Goal: Task Accomplishment & Management: Use online tool/utility

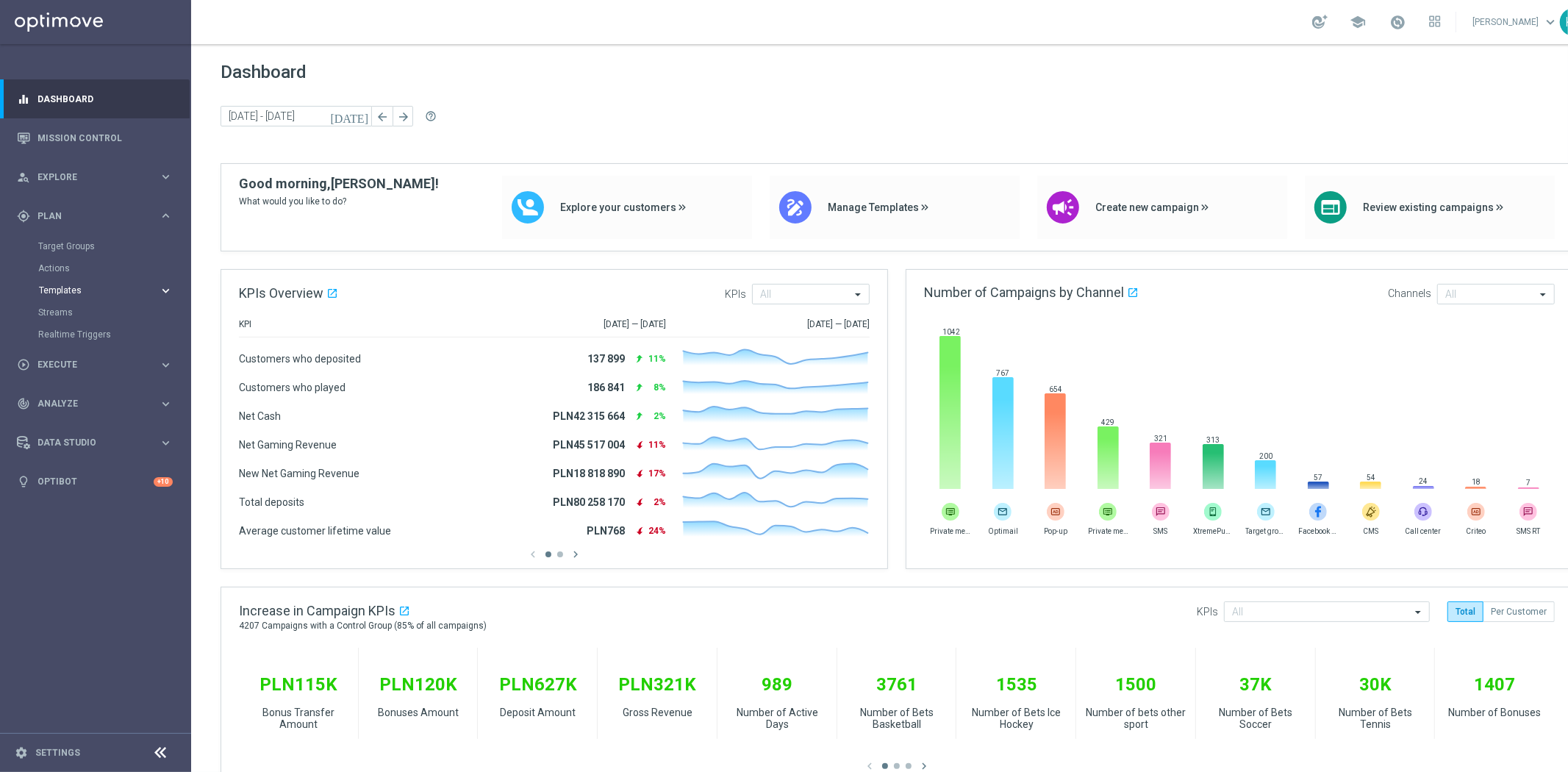
click at [71, 290] on span "Templates" at bounding box center [92, 290] width 105 height 9
click at [71, 316] on link "Optimail" at bounding box center [99, 313] width 107 height 12
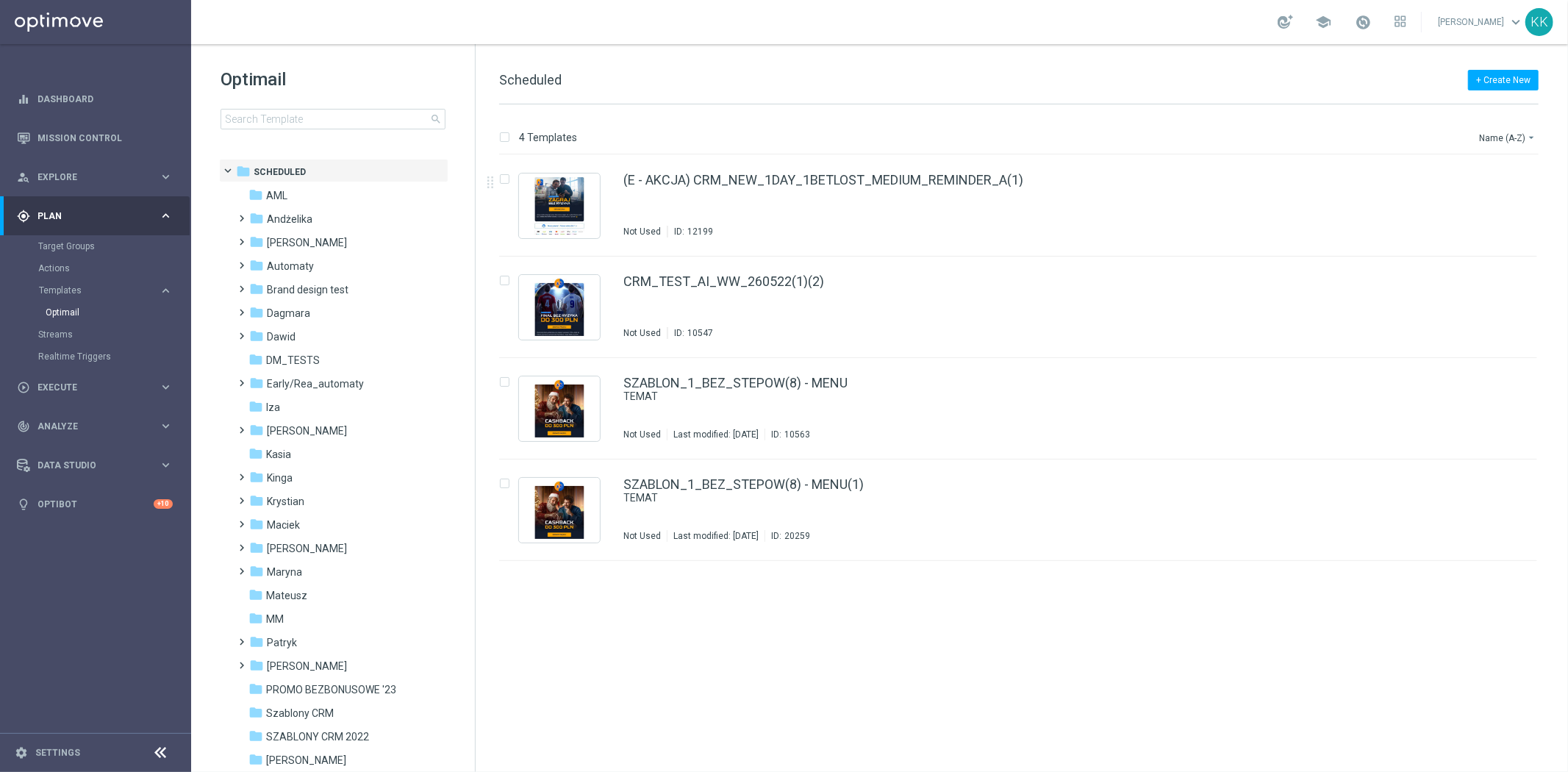
click at [724, 56] on div "+ Create New Scheduled 4 Templates Name (A-Z) arrow_drop_down Drag here to set …" at bounding box center [1021, 408] width 1092 height 728
click at [354, 99] on div "Optimail search" at bounding box center [347, 98] width 254 height 61
click at [361, 111] on input at bounding box center [333, 119] width 225 height 21
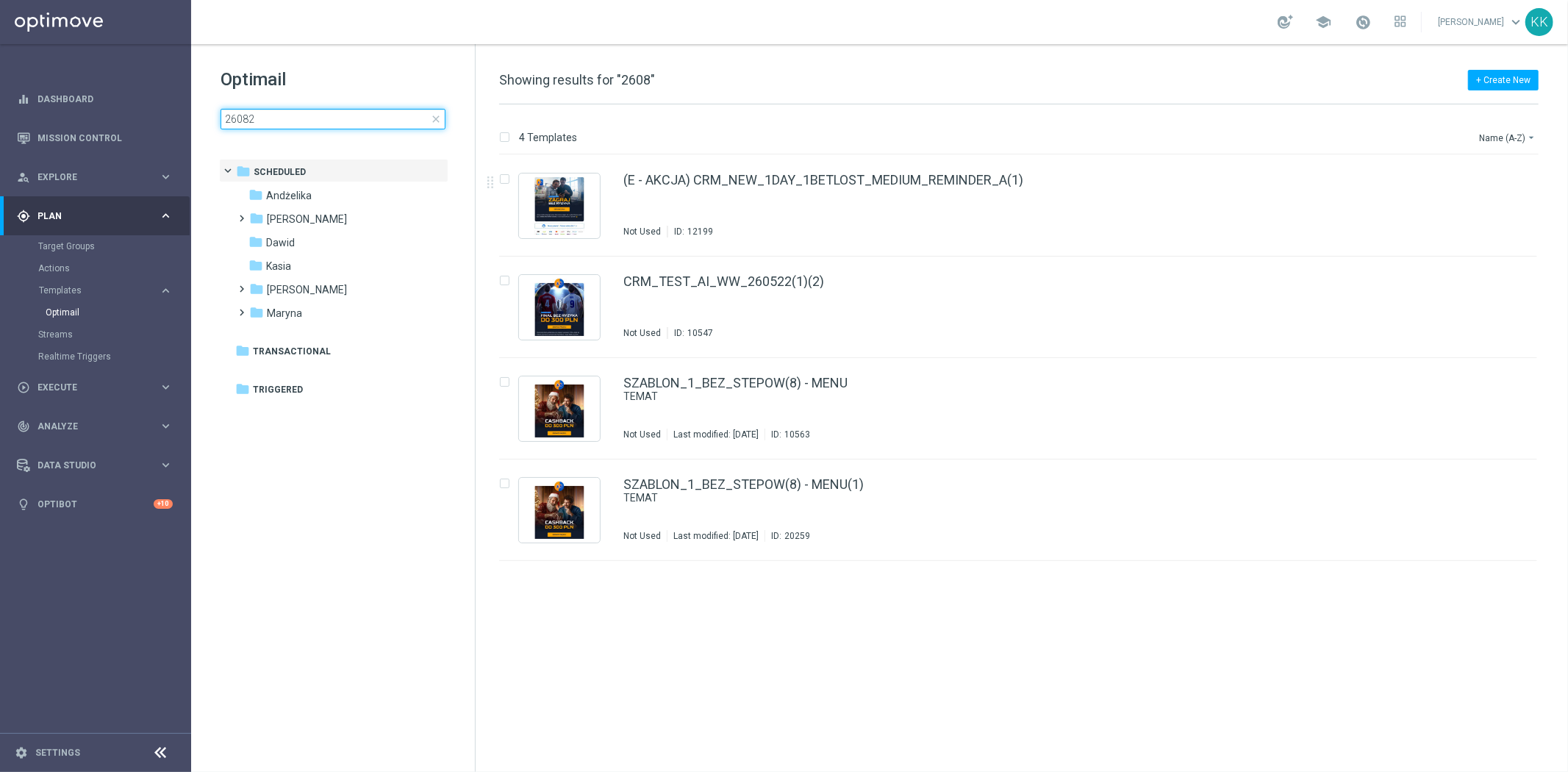
type input "260825"
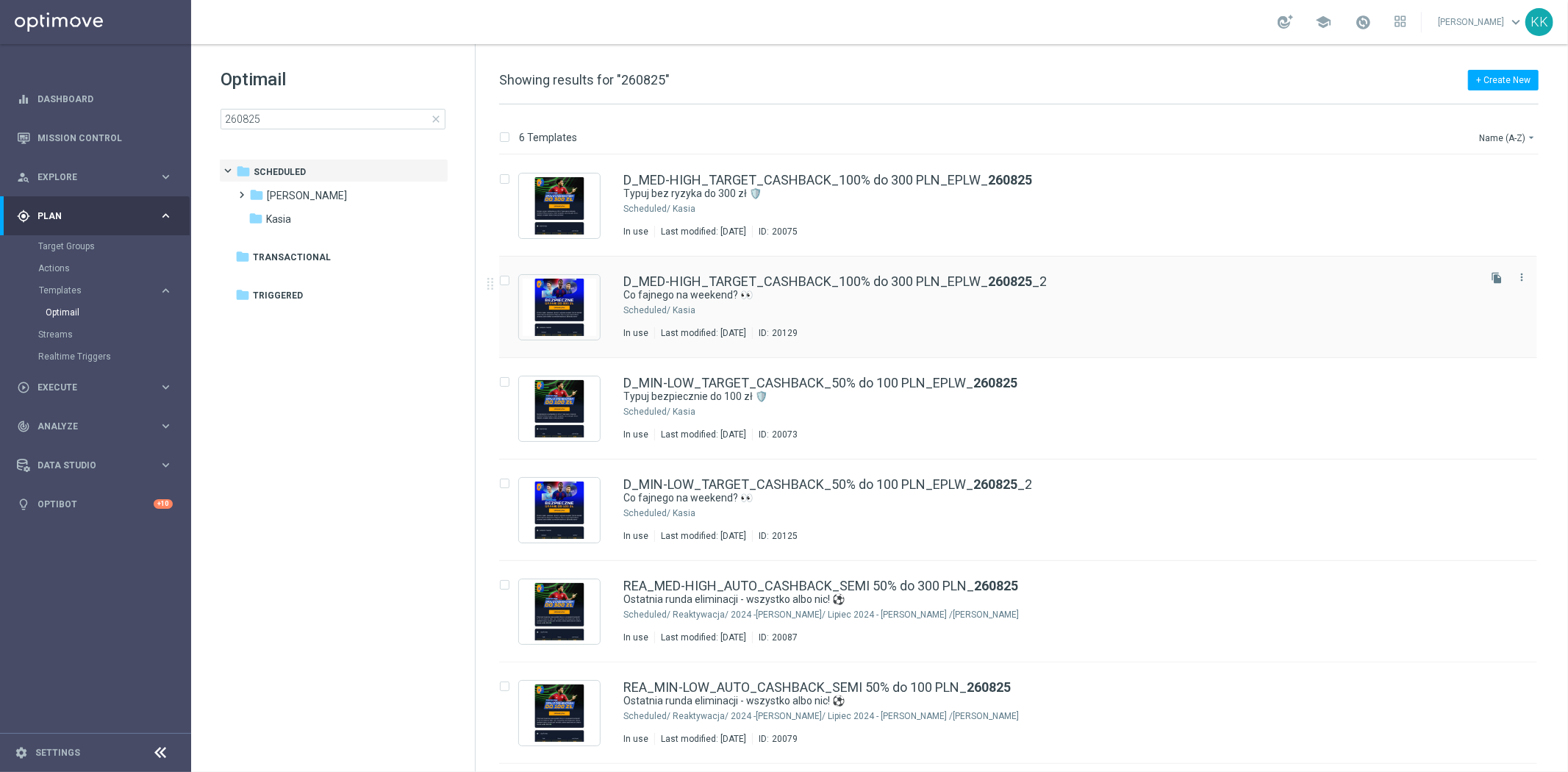
click at [707, 327] on div "Last modified: [DATE]" at bounding box center [703, 333] width 97 height 12
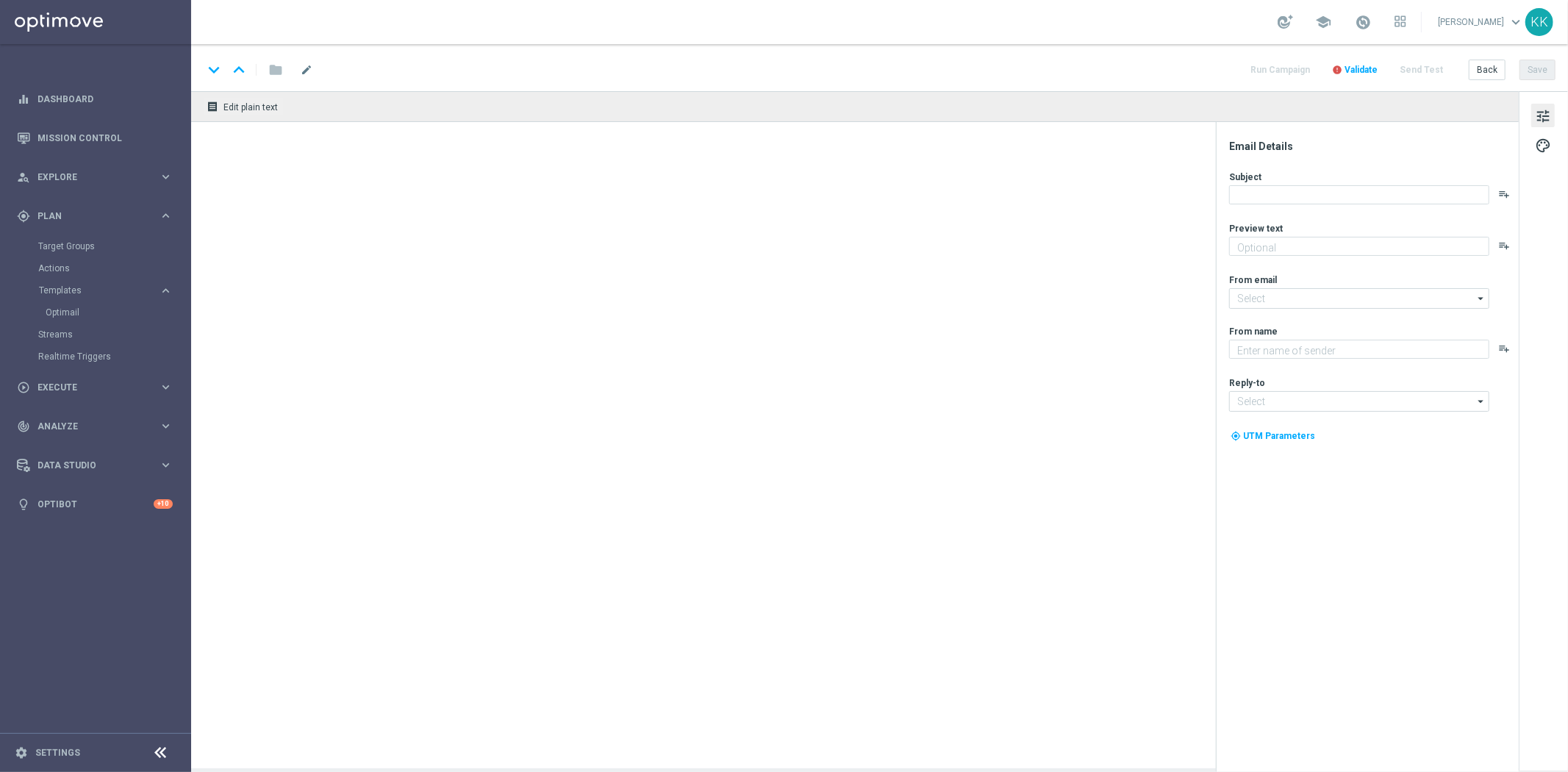
type textarea "Cashback do 300 zł 💥"
type textarea "STS"
type input "[EMAIL_ADDRESS][DOMAIN_NAME]"
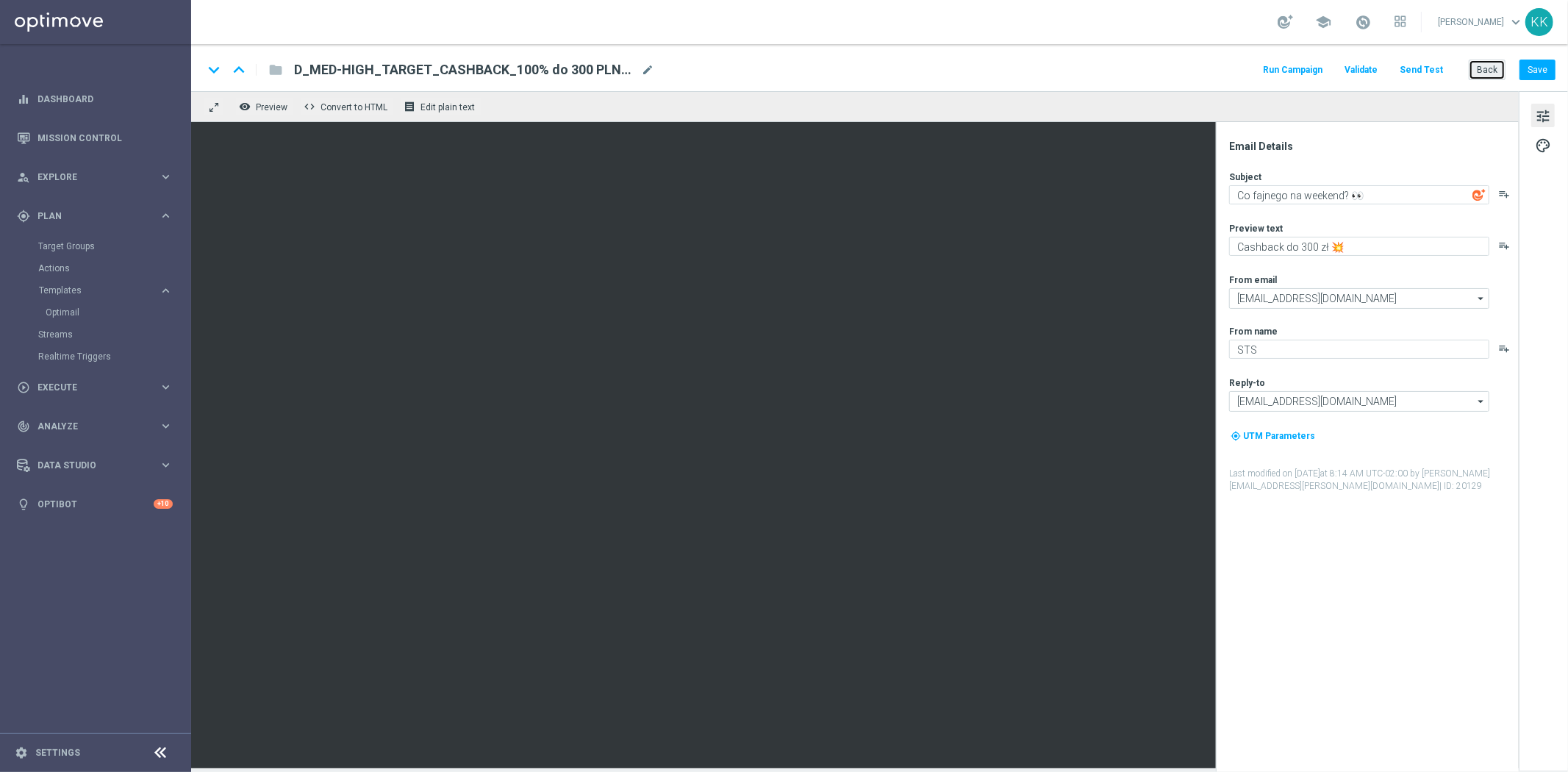
click at [1486, 61] on button "Back" at bounding box center [1487, 70] width 37 height 21
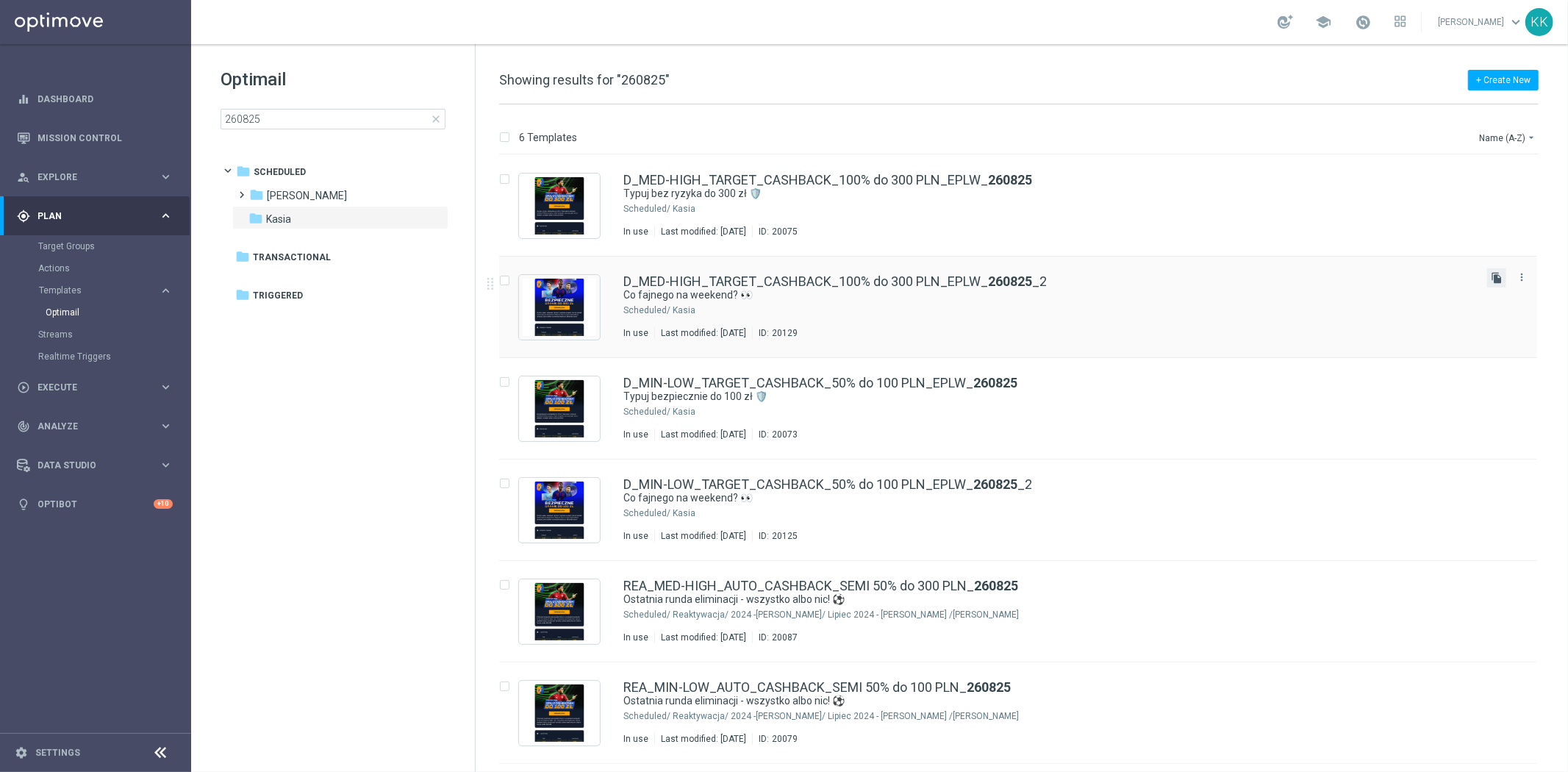
click at [1492, 276] on icon "file_copy" at bounding box center [1497, 278] width 12 height 12
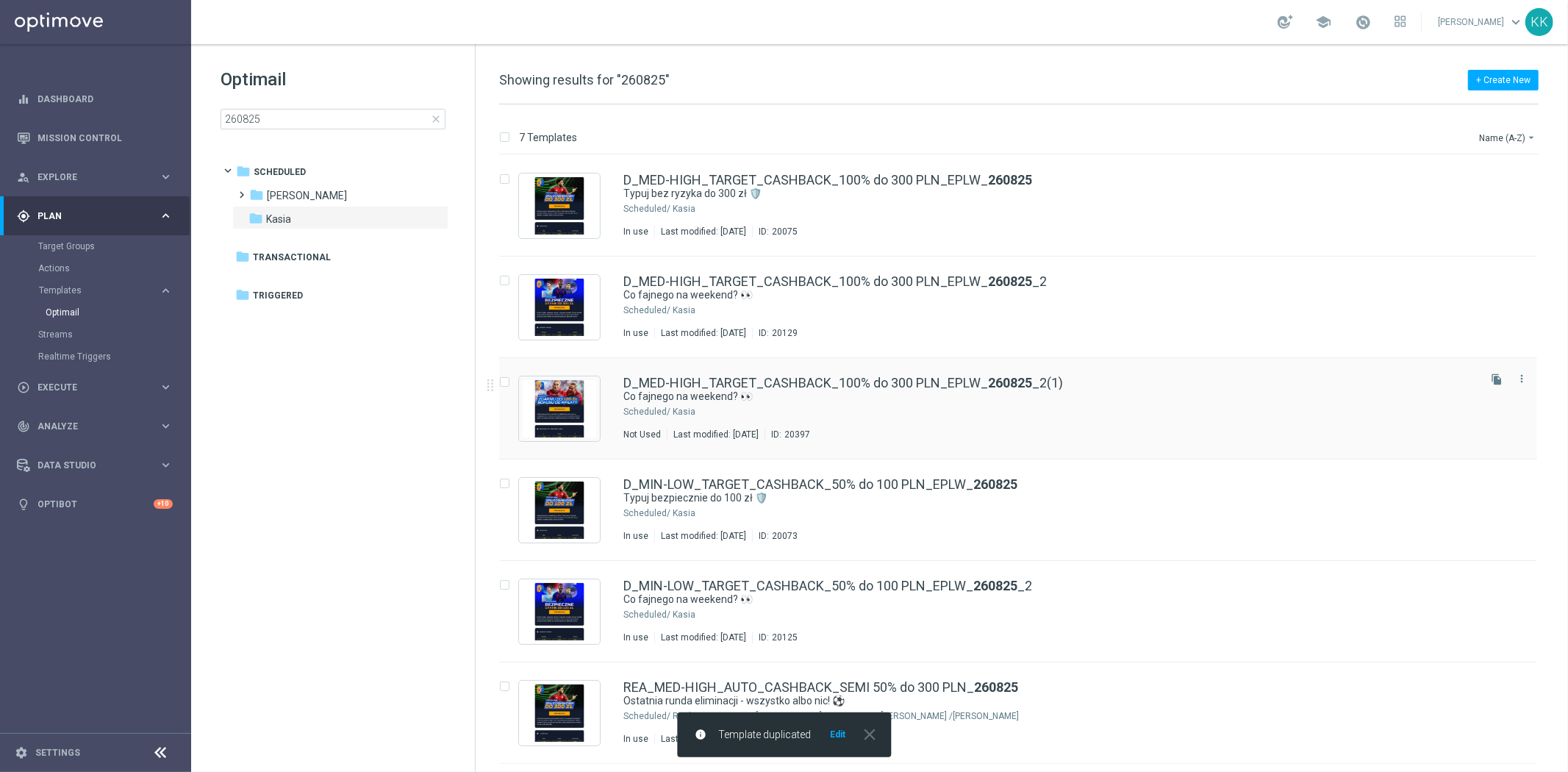
click at [931, 416] on div "Kasia" at bounding box center [1074, 412] width 803 height 12
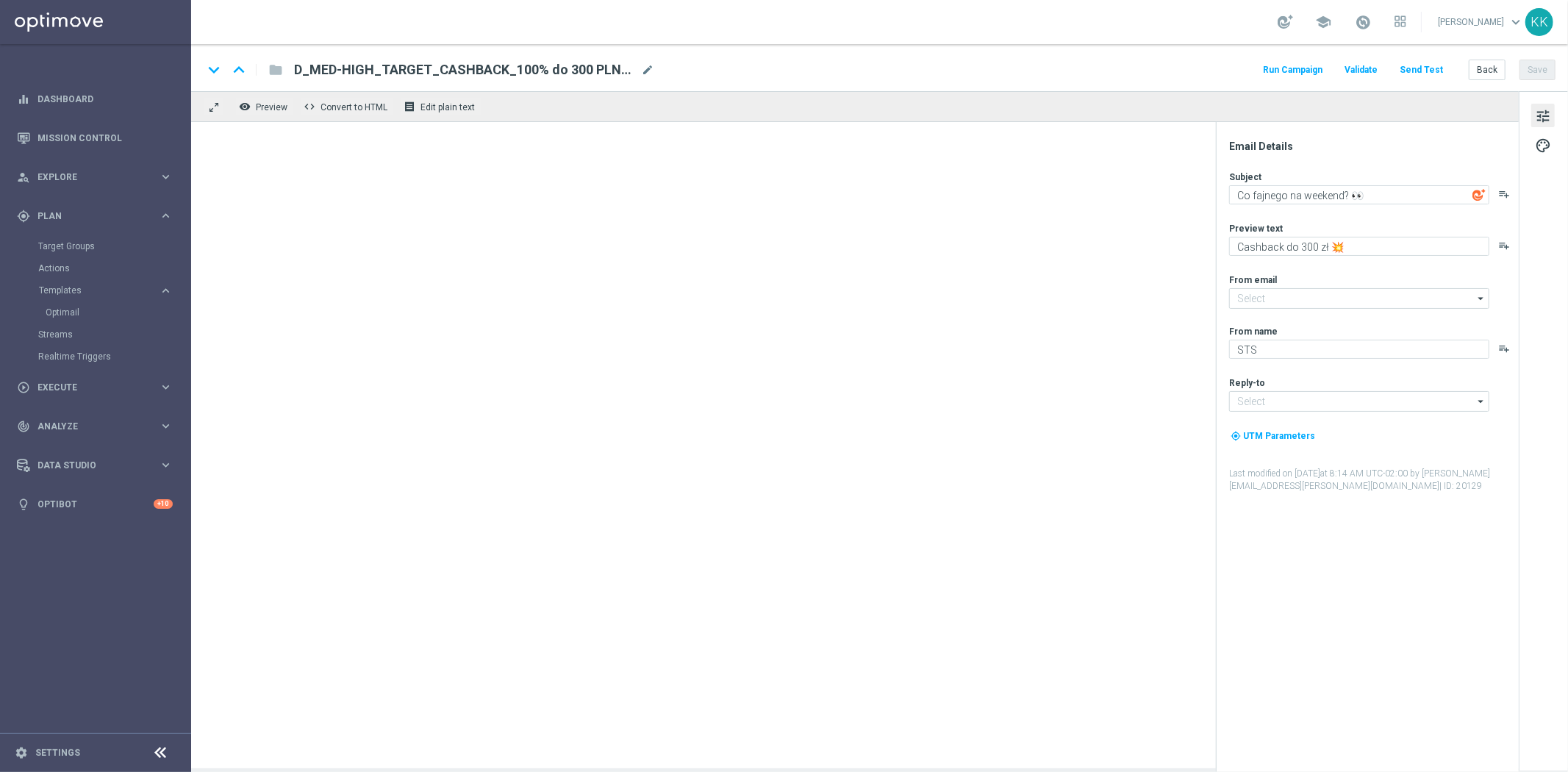
type input "[EMAIL_ADDRESS][DOMAIN_NAME]"
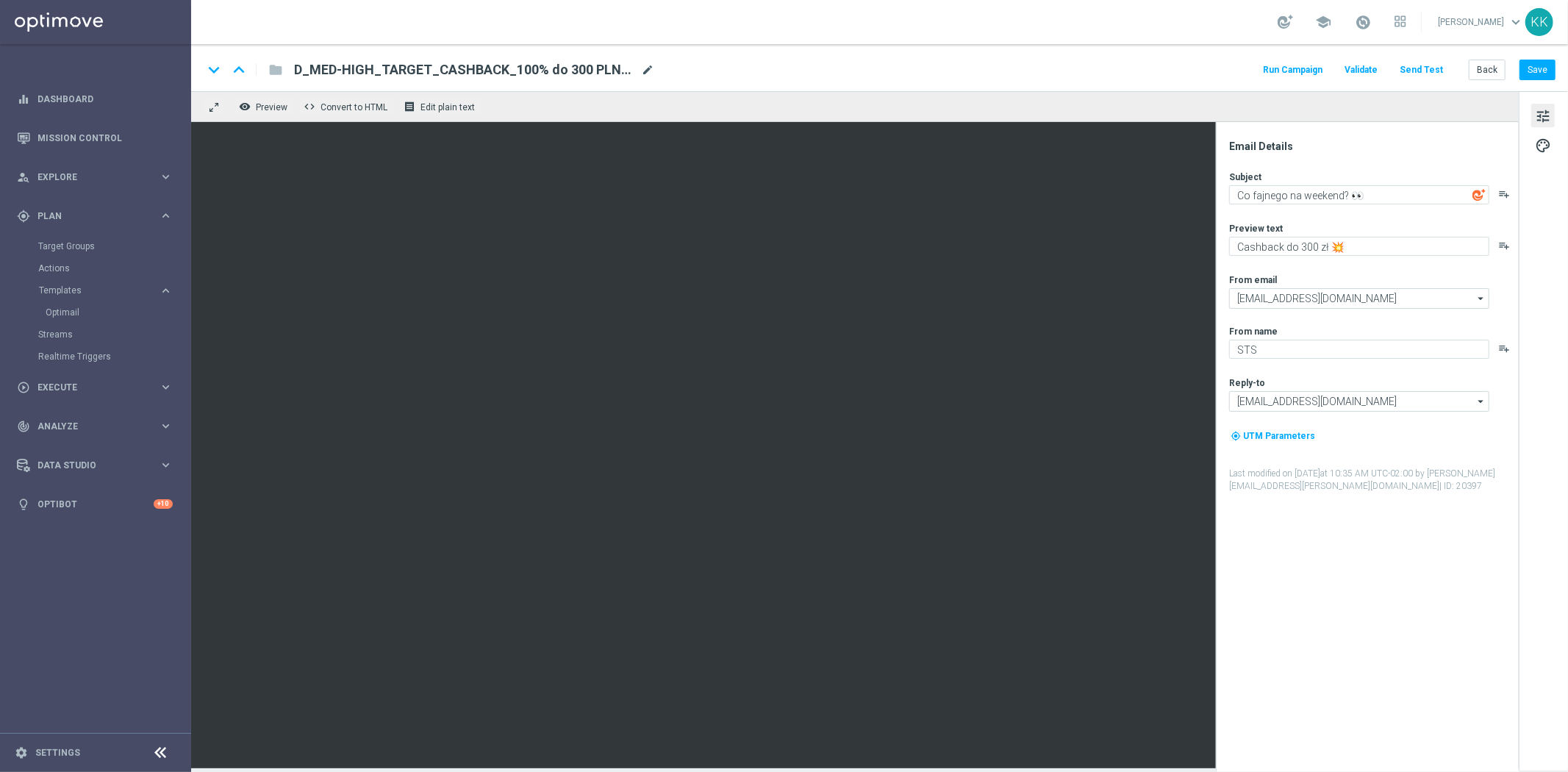
click at [647, 66] on span "mode_edit" at bounding box center [648, 70] width 13 height 13
drag, startPoint x: 641, startPoint y: 67, endPoint x: 35, endPoint y: 59, distance: 606.1
click at [39, 59] on main "equalizer Dashboard Mission Control" at bounding box center [784, 386] width 1568 height 772
paste input "C_MIN-LOW_TARGET_DEPO_50% do 100 PLN_LW_110925"
type input "C_MIN-LOW_TARGET_DEPO_50% do 100 PLN_LW_110925"
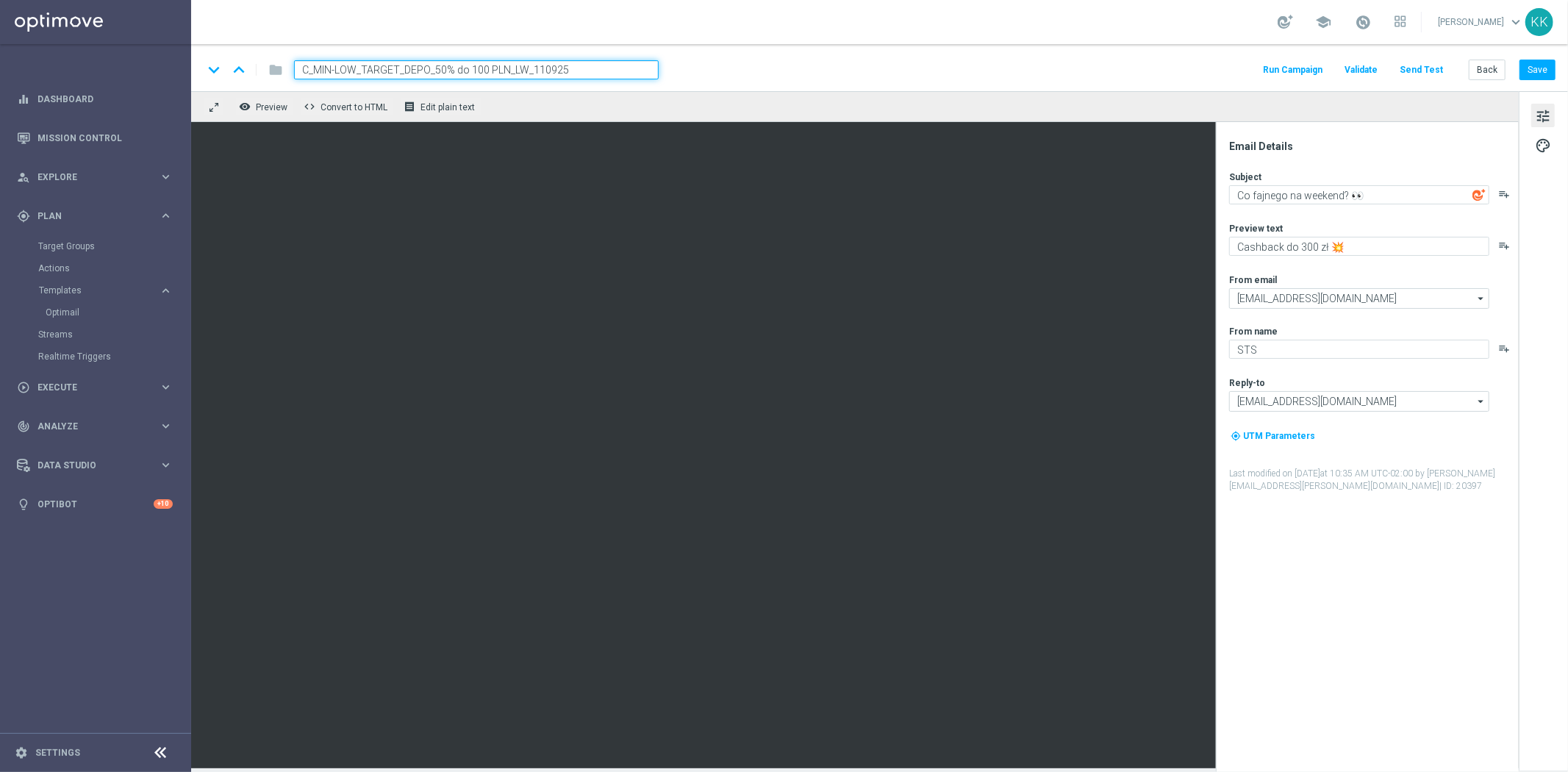
click at [696, 41] on div "school [PERSON_NAME] keyboard_arrow_down KK" at bounding box center [879, 22] width 1377 height 44
drag, startPoint x: 1363, startPoint y: 195, endPoint x: 1247, endPoint y: 195, distance: 116.0
click at [1247, 195] on textarea "Co fajnego na weekend? 👀" at bounding box center [1359, 195] width 260 height 19
type textarea "C"
drag, startPoint x: 1375, startPoint y: 241, endPoint x: 1252, endPoint y: 239, distance: 123.0
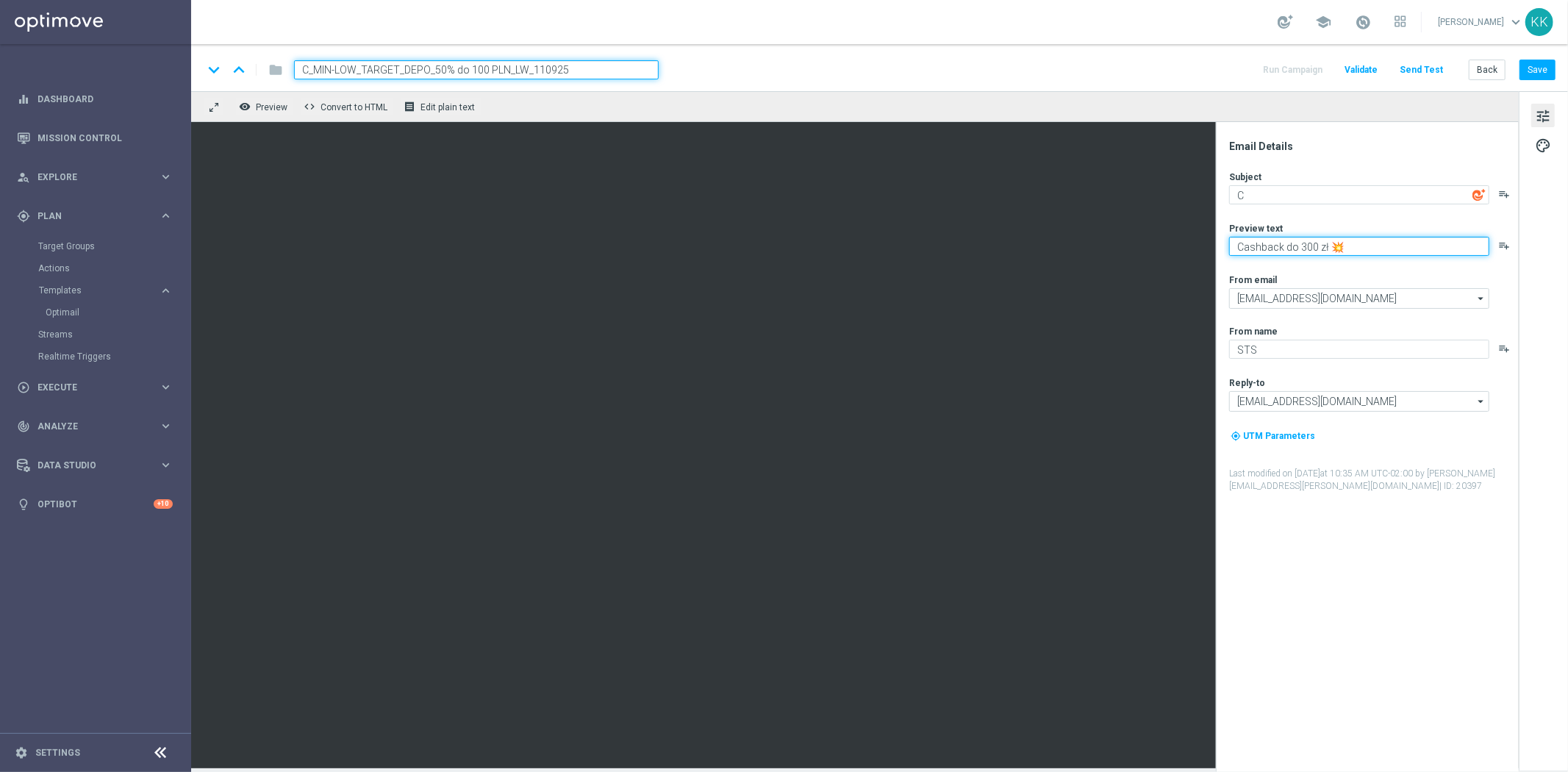
click at [1252, 239] on textarea "Cashback do 300 zł 💥" at bounding box center [1359, 247] width 260 height 19
type textarea "C"
drag, startPoint x: 1546, startPoint y: 67, endPoint x: 1541, endPoint y: 82, distance: 15.8
click at [1545, 67] on button "Save" at bounding box center [1538, 70] width 36 height 21
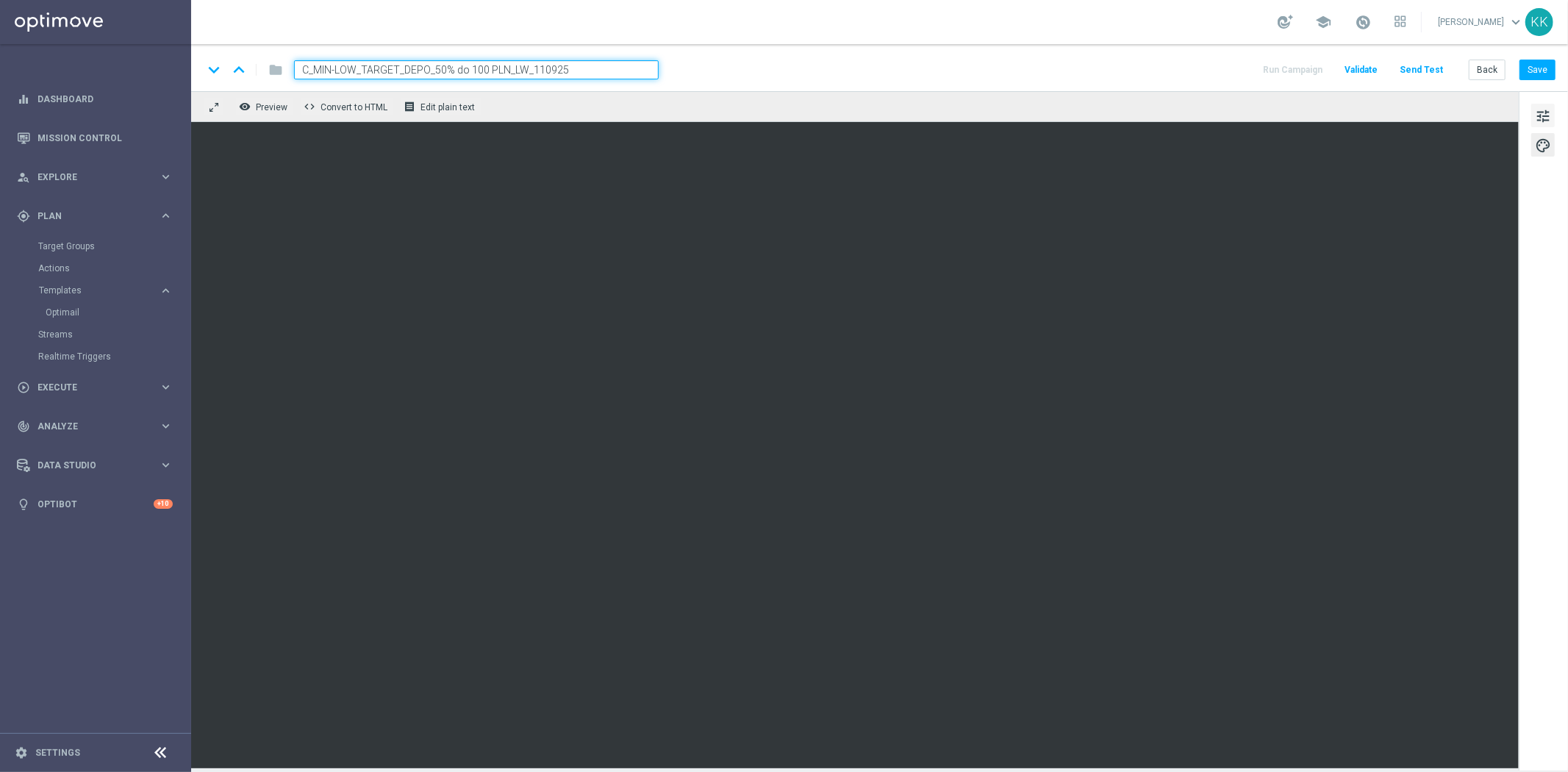
click at [1554, 122] on div "tune palette" at bounding box center [1544, 430] width 50 height 679
click at [1549, 107] on button "tune" at bounding box center [1544, 116] width 24 height 24
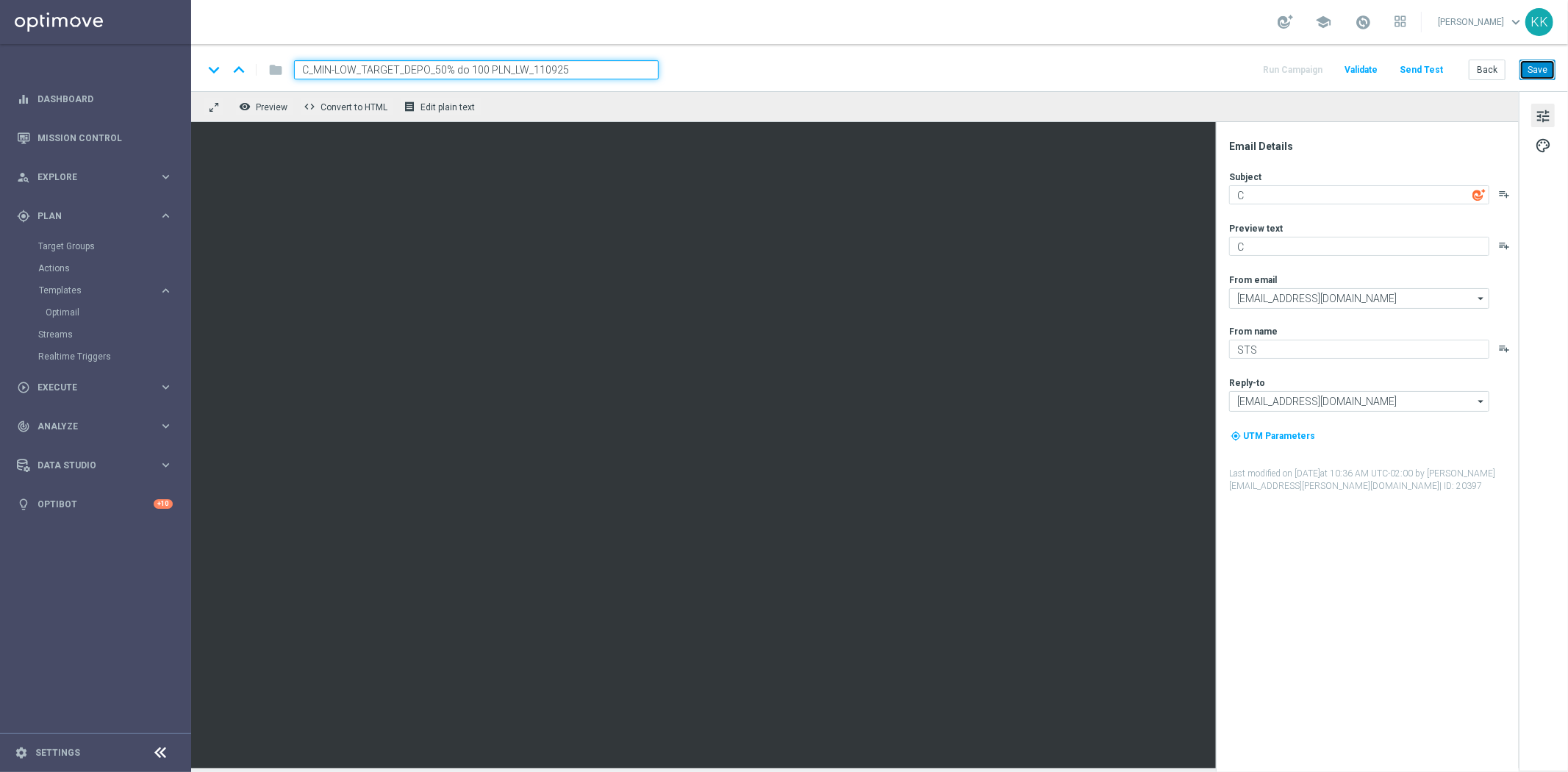
click at [1534, 67] on button "Save" at bounding box center [1538, 70] width 36 height 21
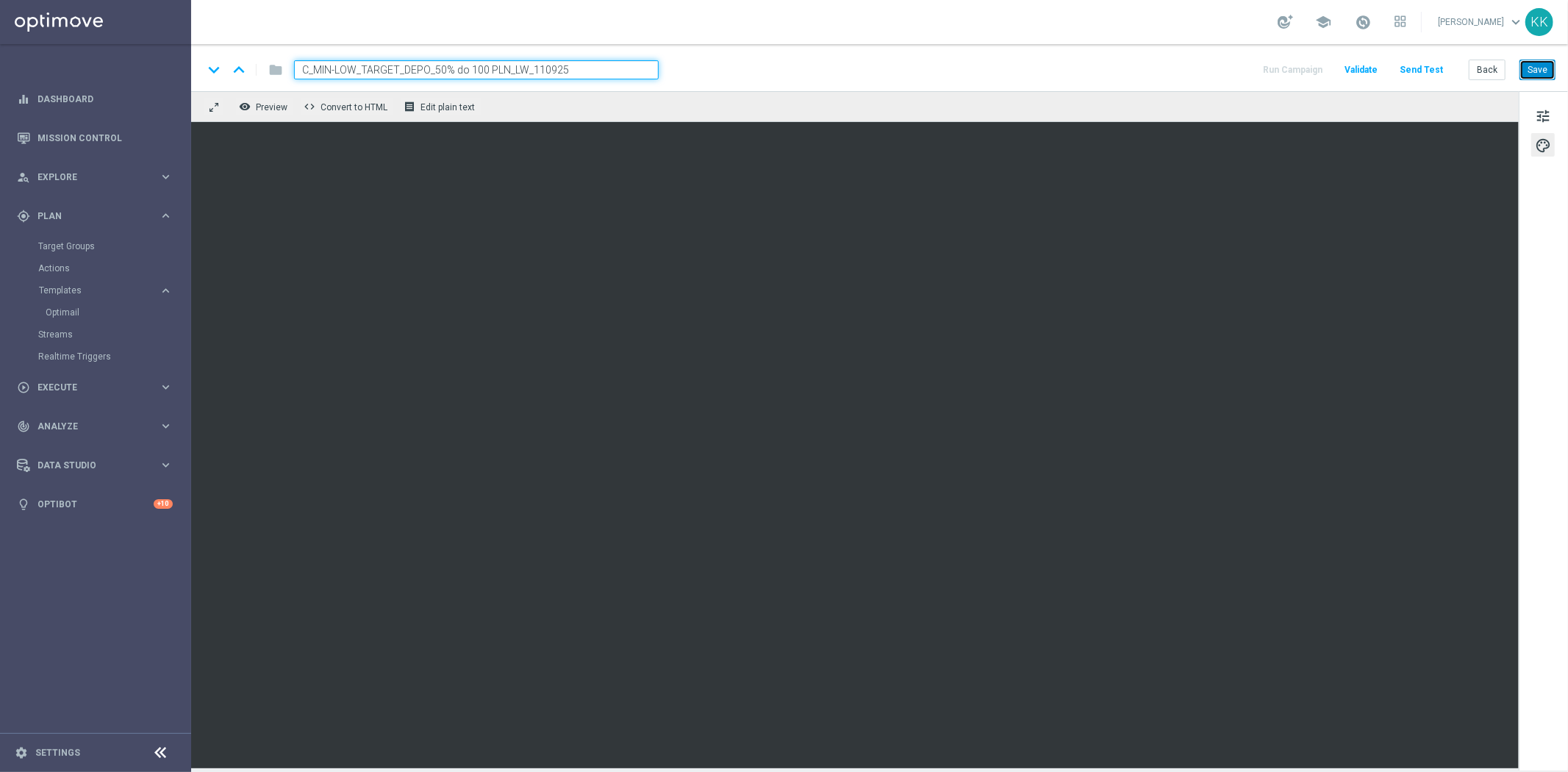
click at [1528, 69] on button "Save" at bounding box center [1538, 70] width 36 height 21
click at [1549, 116] on span "tune" at bounding box center [1544, 116] width 16 height 19
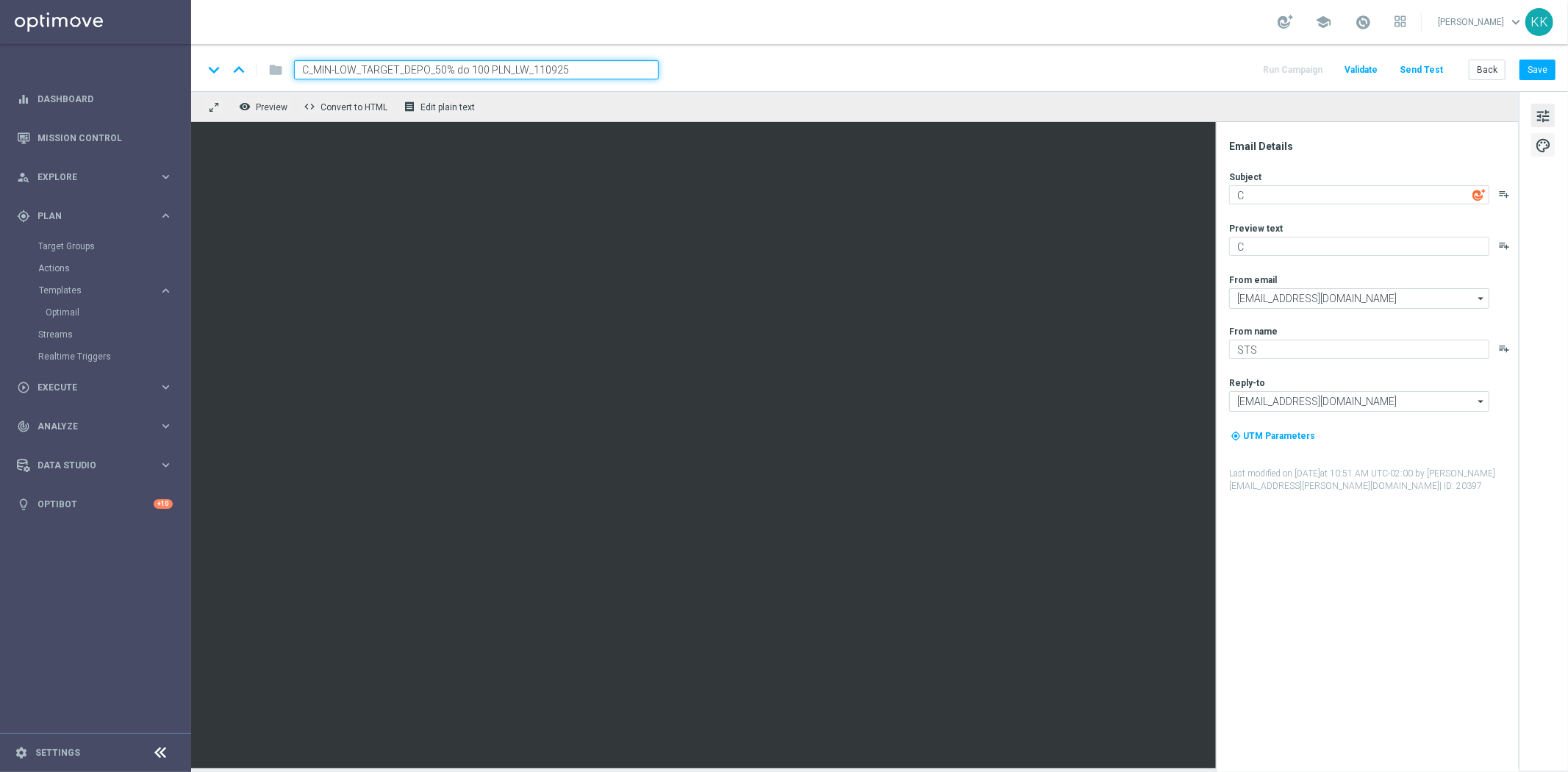
click at [1543, 145] on span "palette" at bounding box center [1544, 146] width 16 height 19
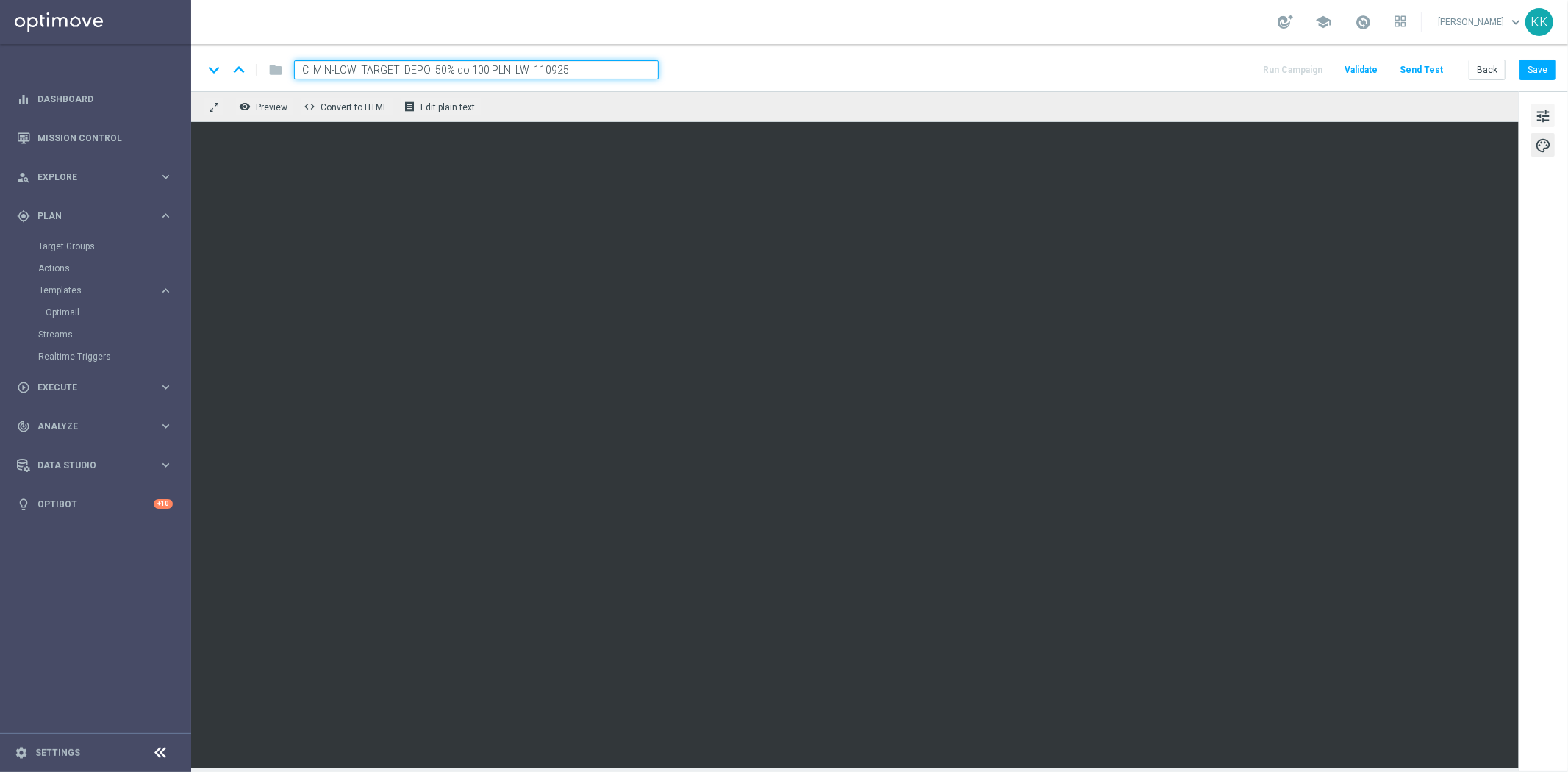
click at [1532, 121] on button "tune" at bounding box center [1544, 116] width 24 height 24
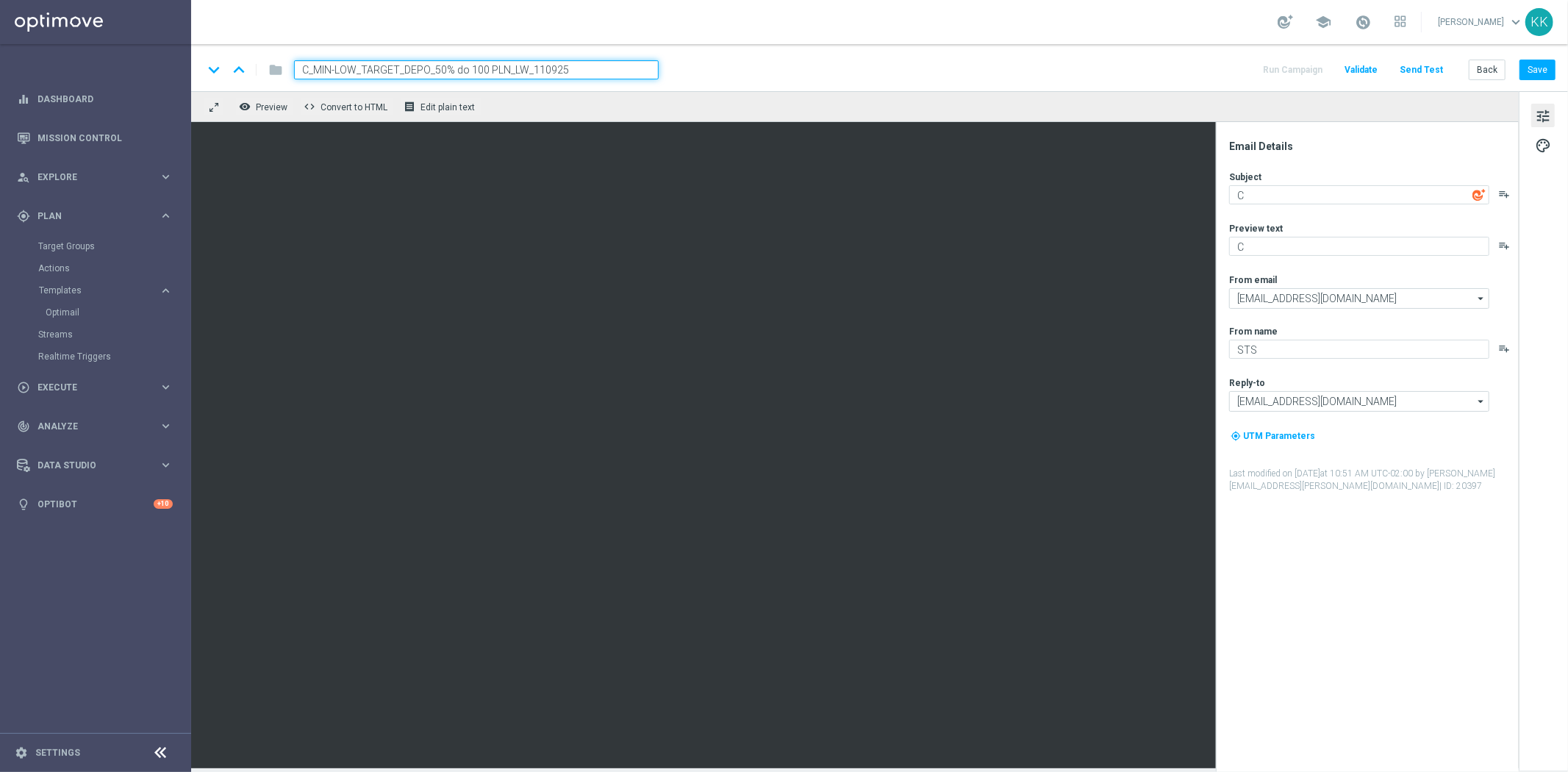
click at [1529, 50] on div "keyboard_arrow_down keyboard_arrow_up folder C_MIN-LOW_TARGET_DEPO_50% do 100 P…" at bounding box center [879, 68] width 1377 height 47
click at [1533, 59] on button "Save" at bounding box center [1538, 70] width 36 height 21
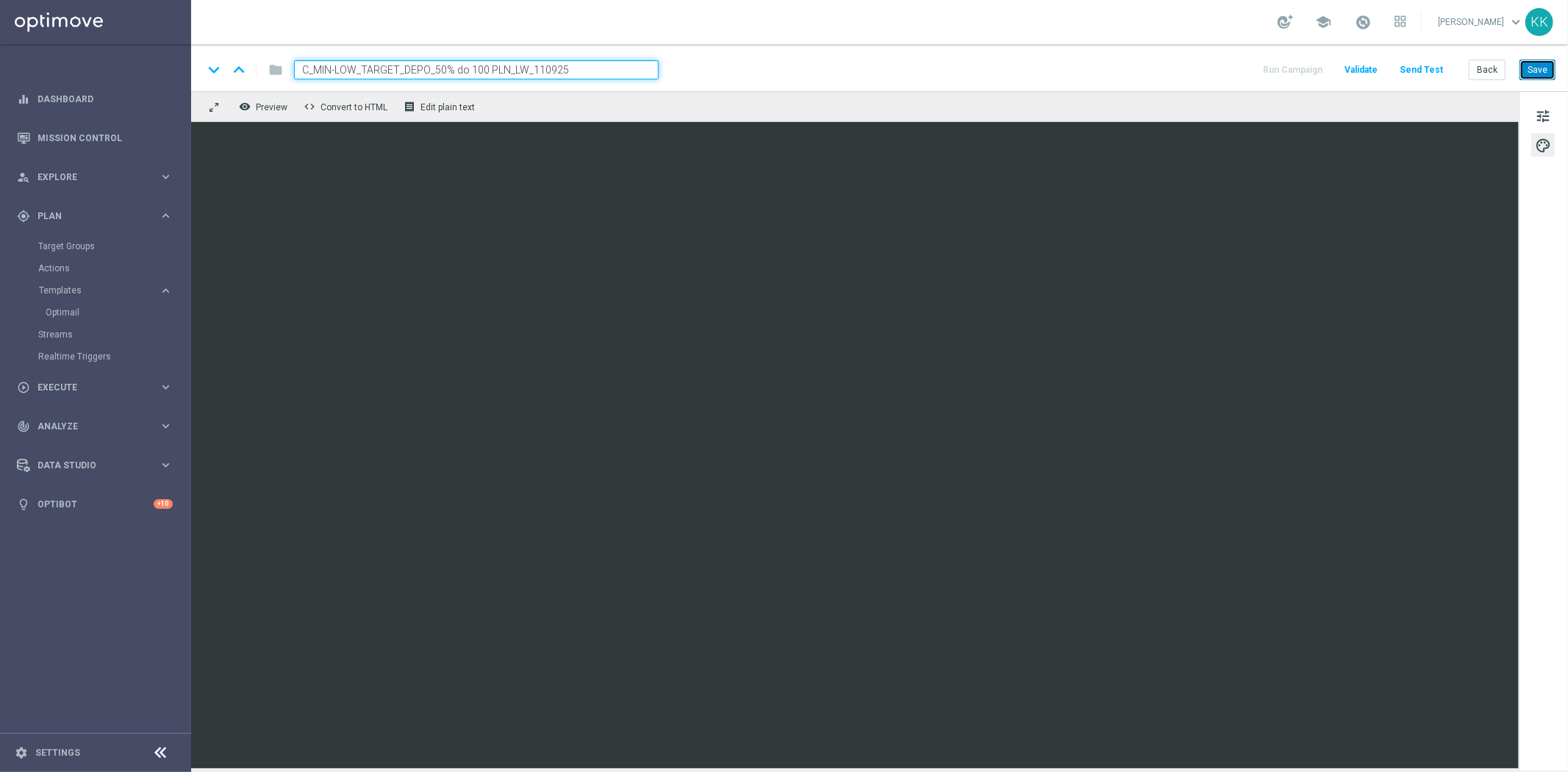
click at [1545, 73] on button "Save" at bounding box center [1538, 70] width 36 height 21
click at [1527, 67] on button "Save" at bounding box center [1538, 70] width 36 height 21
click at [1547, 66] on button "Save" at bounding box center [1538, 70] width 36 height 21
click at [1532, 67] on button "Save" at bounding box center [1538, 70] width 36 height 21
click at [1543, 120] on span "tune" at bounding box center [1544, 116] width 16 height 19
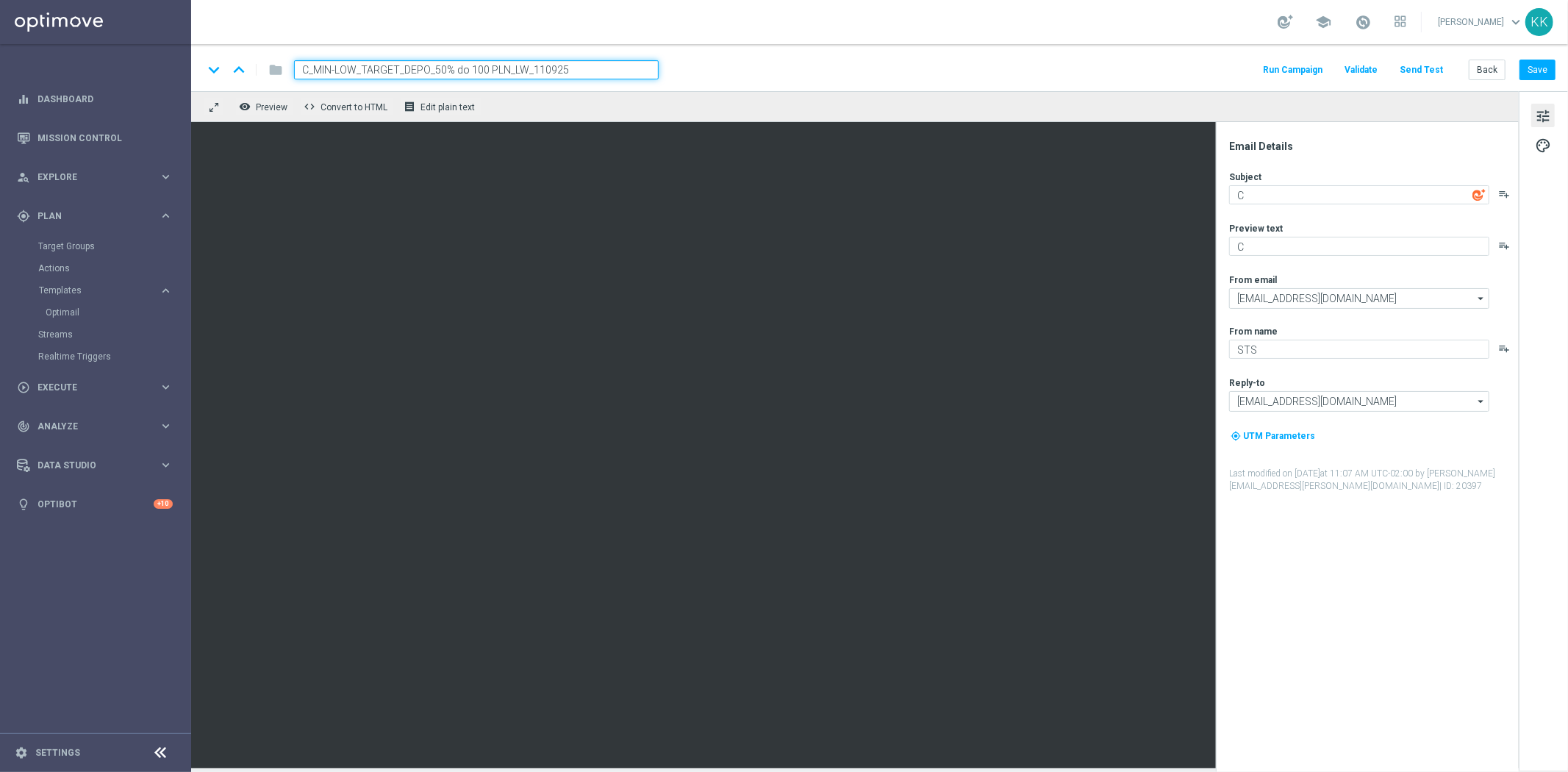
click at [547, 84] on div "keyboard_arrow_down keyboard_arrow_up folder C_MIN-LOW_TARGET_DEPO_50% do 100 P…" at bounding box center [879, 68] width 1377 height 47
click at [547, 69] on input "C_MIN-LOW_TARGET_DEPO_50% do 100 PLN_LW_110925" at bounding box center [476, 70] width 364 height 19
click at [1524, 76] on button "Save" at bounding box center [1538, 70] width 36 height 21
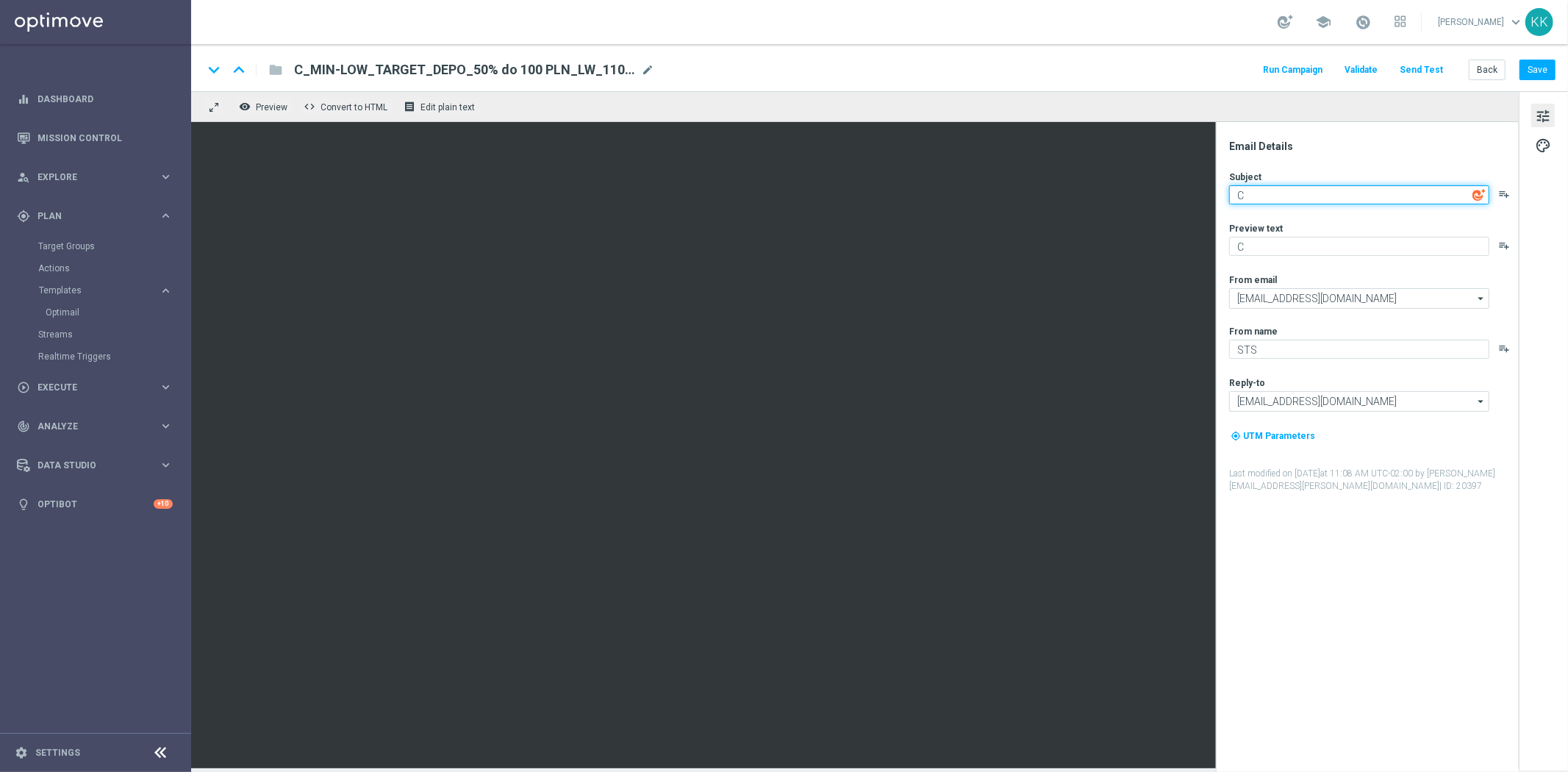
click at [1275, 192] on textarea "C" at bounding box center [1359, 195] width 260 height 19
click at [1263, 199] on textarea "C" at bounding box center [1359, 195] width 260 height 19
paste textarea "Proszę otworzyć! 🚨"
type textarea "Proszę otworzyć! 🚨"
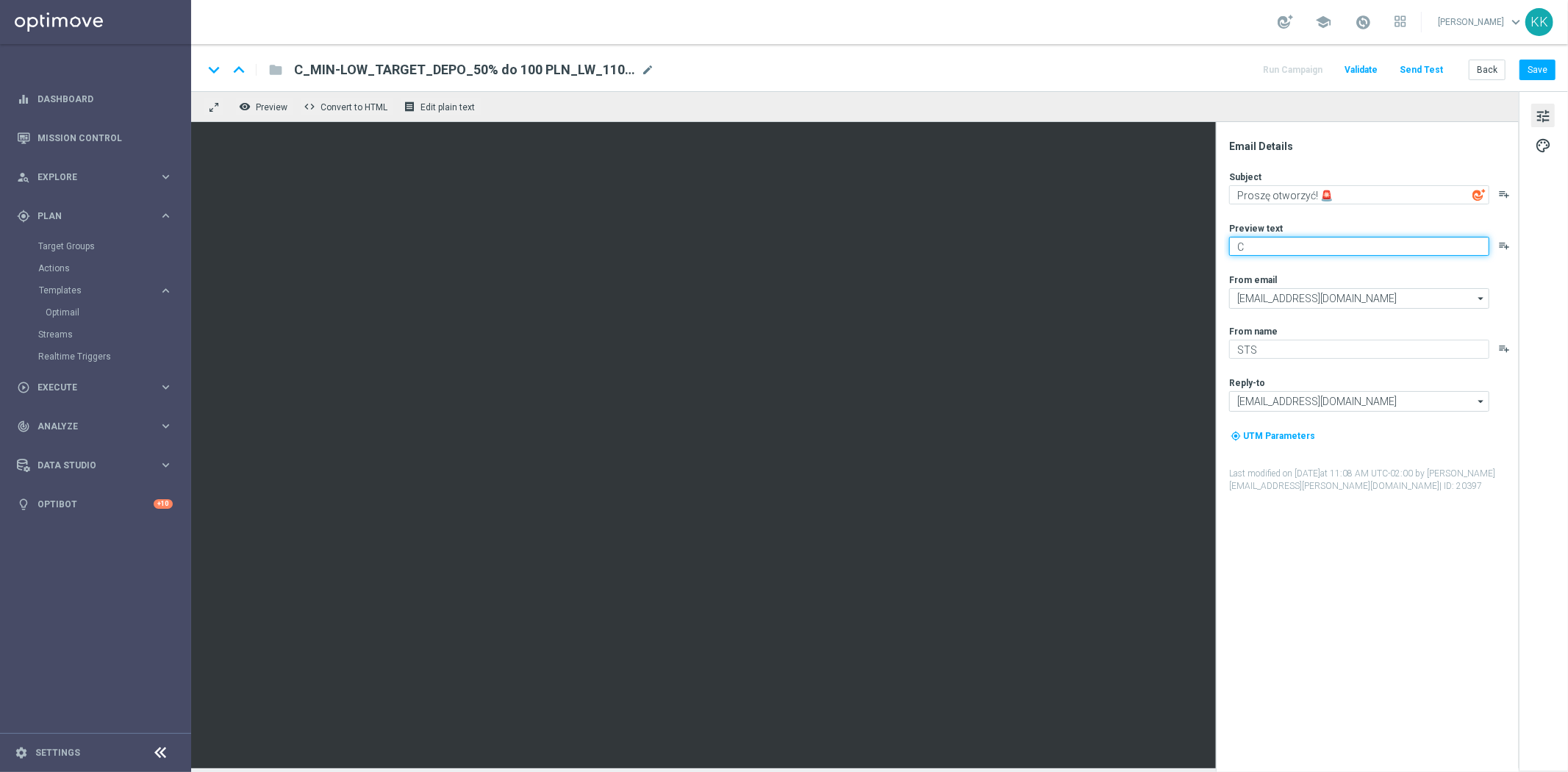
click at [1318, 251] on textarea "C" at bounding box center [1359, 247] width 260 height 19
paste textarea "Tu bonus od wpłaty do 100 zł 💸"
click at [1245, 240] on textarea "CTu bonus od wpłaty do 100 zł 💸" at bounding box center [1359, 247] width 260 height 19
type textarea "Tu bonus od wpłaty do 100 zł 💸"
click at [1535, 76] on button "Save" at bounding box center [1538, 70] width 36 height 21
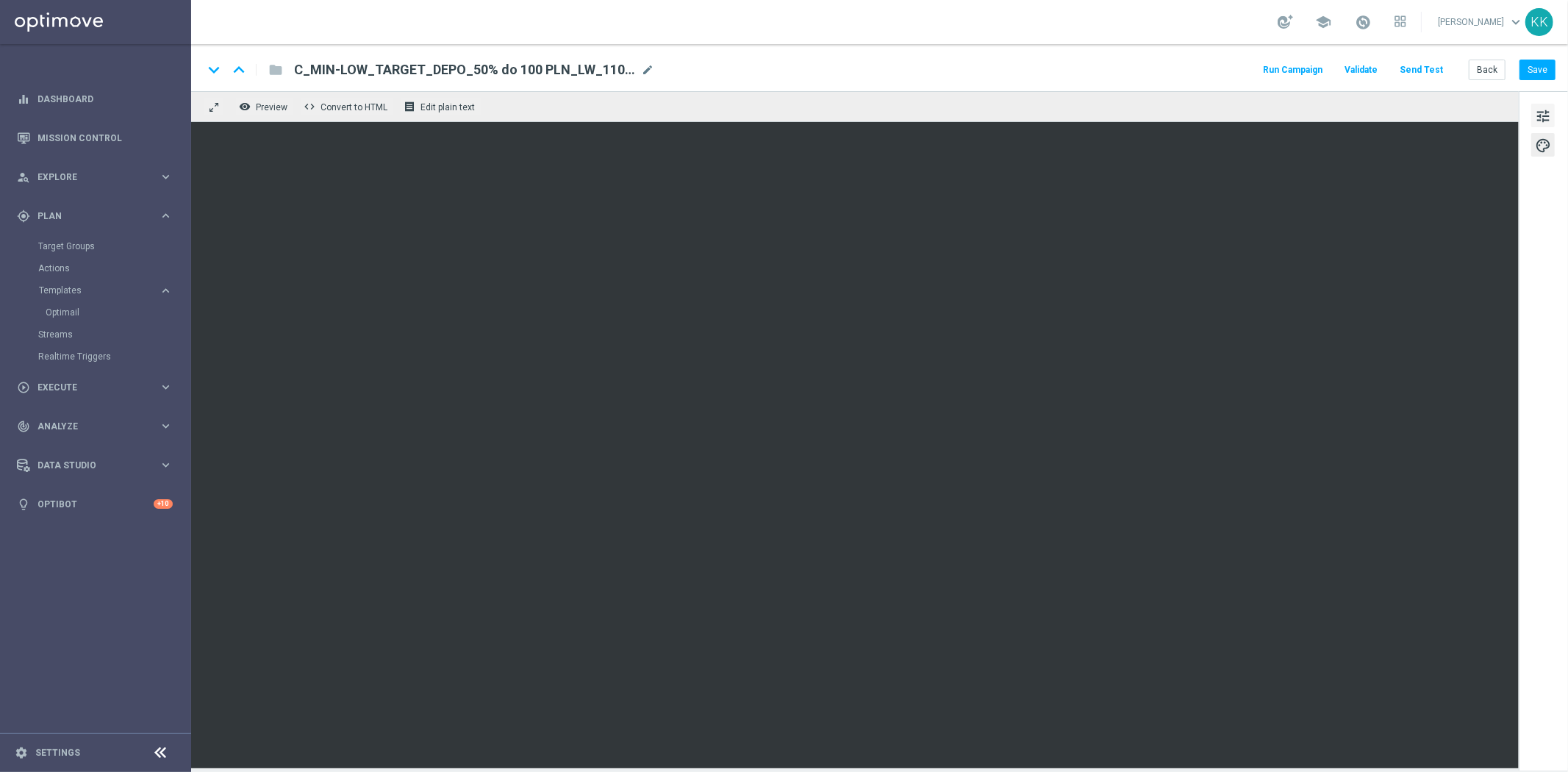
click at [1544, 111] on span "tune" at bounding box center [1544, 116] width 16 height 19
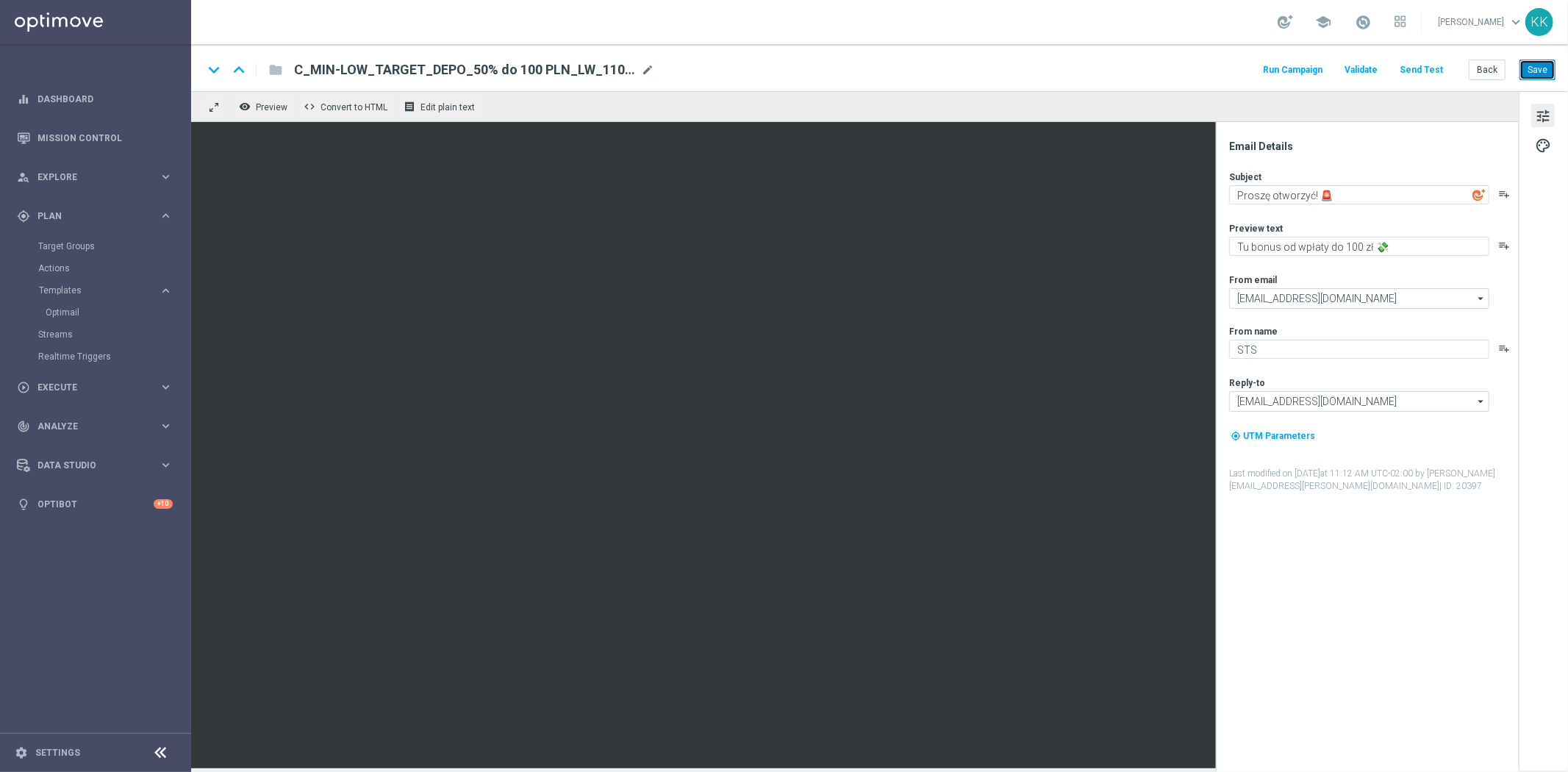
click at [1535, 64] on button "Save" at bounding box center [1538, 70] width 36 height 21
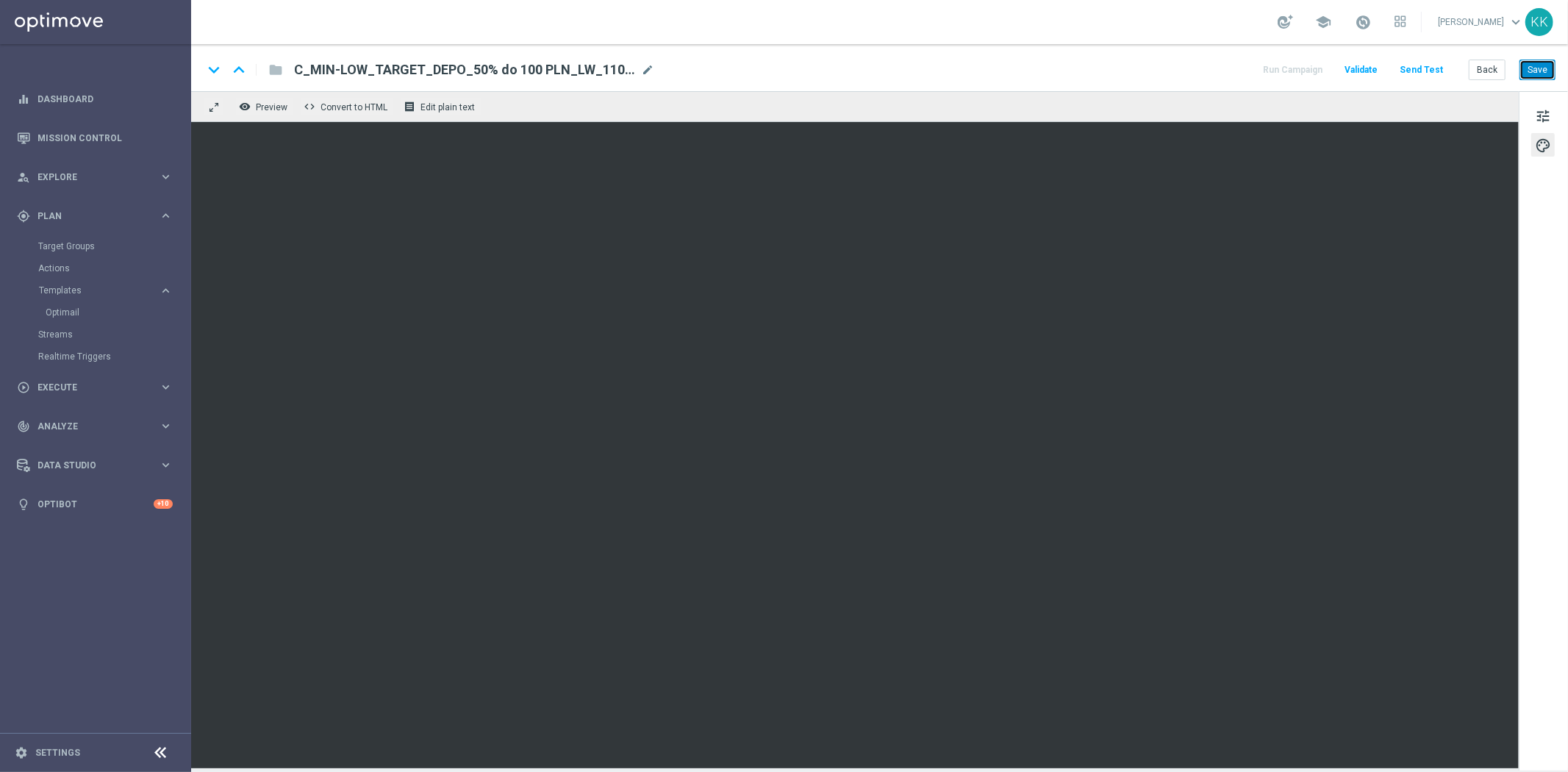
click at [1543, 73] on button "Save" at bounding box center [1538, 70] width 36 height 21
click at [1538, 63] on button "Save" at bounding box center [1538, 70] width 36 height 21
click at [1547, 124] on span "tune" at bounding box center [1544, 116] width 16 height 19
click at [1547, 69] on button "Save" at bounding box center [1538, 70] width 36 height 21
click at [1540, 73] on button "Save" at bounding box center [1538, 70] width 36 height 21
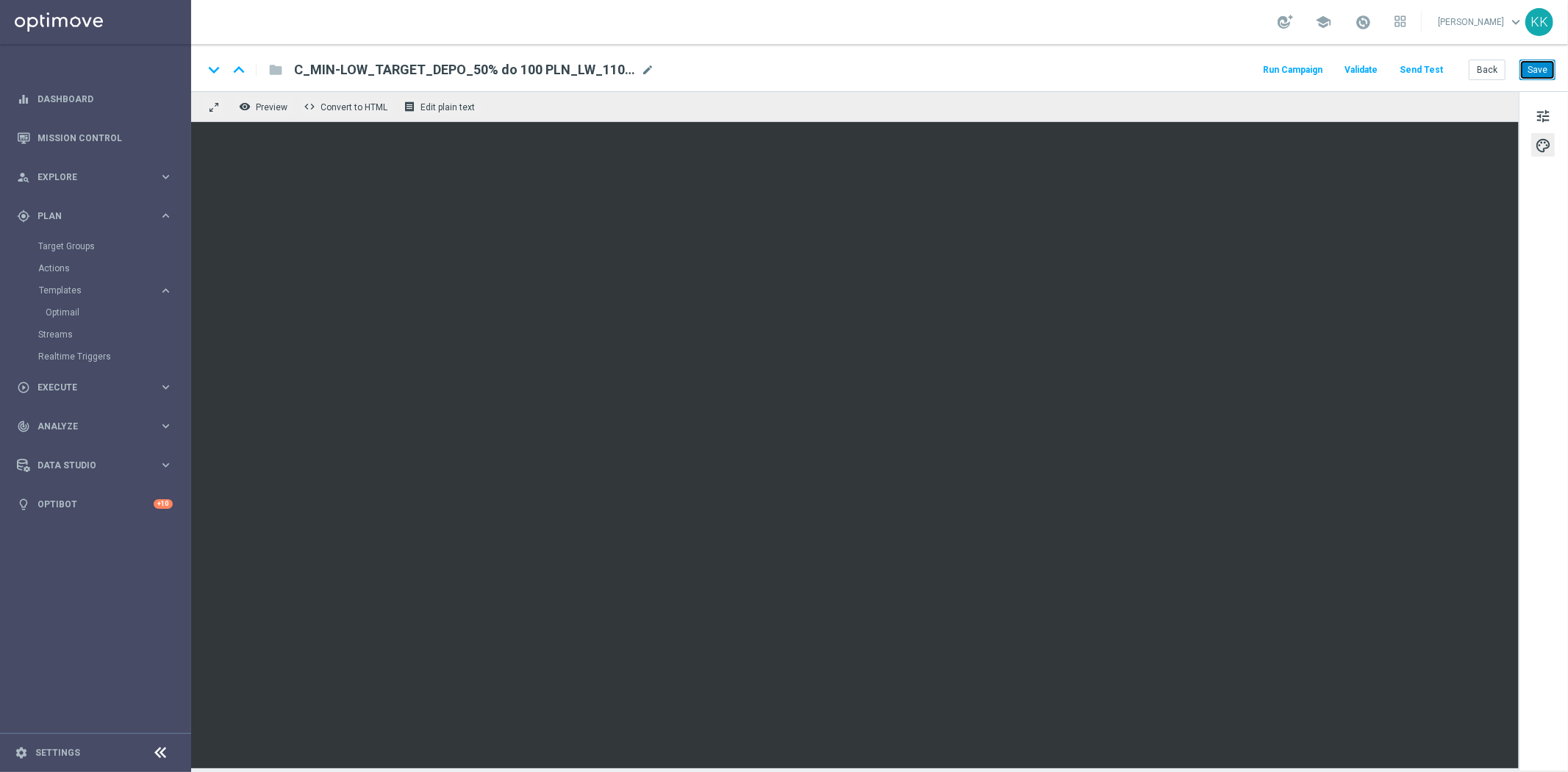
click at [1541, 59] on button "Save" at bounding box center [1538, 70] width 36 height 21
click at [1538, 56] on div "keyboard_arrow_down keyboard_arrow_up folder C_MIN-LOW_TARGET_DEPO_50% do 100 P…" at bounding box center [879, 68] width 1377 height 47
click at [1529, 64] on button "Save" at bounding box center [1538, 70] width 36 height 21
click at [1529, 70] on button "Save" at bounding box center [1538, 70] width 36 height 21
click at [108, 22] on link at bounding box center [96, 22] width 191 height 44
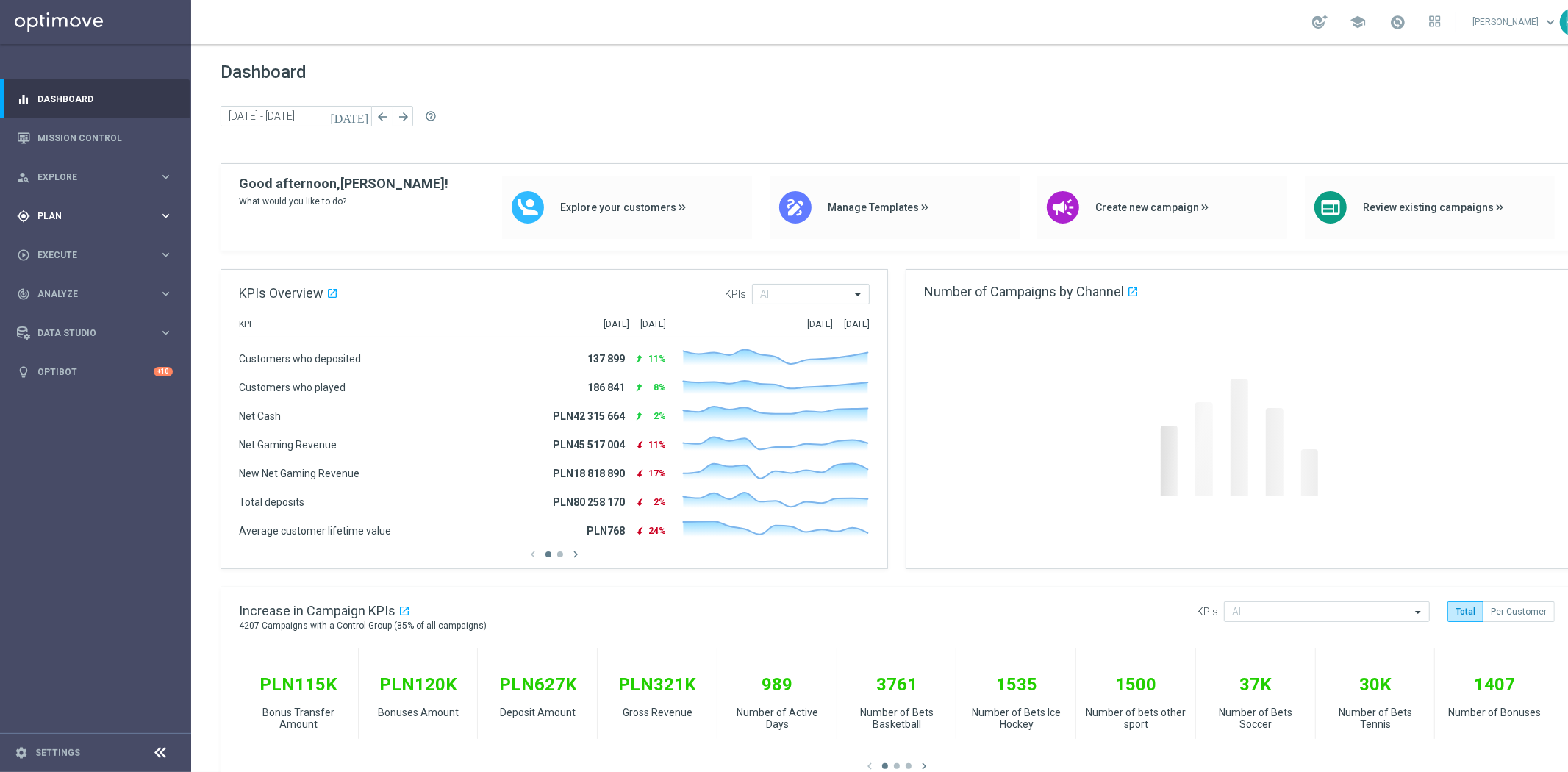
click at [78, 208] on div "gps_fixed Plan keyboard_arrow_right" at bounding box center [95, 216] width 190 height 39
click at [55, 243] on link "Target Groups" at bounding box center [96, 247] width 115 height 12
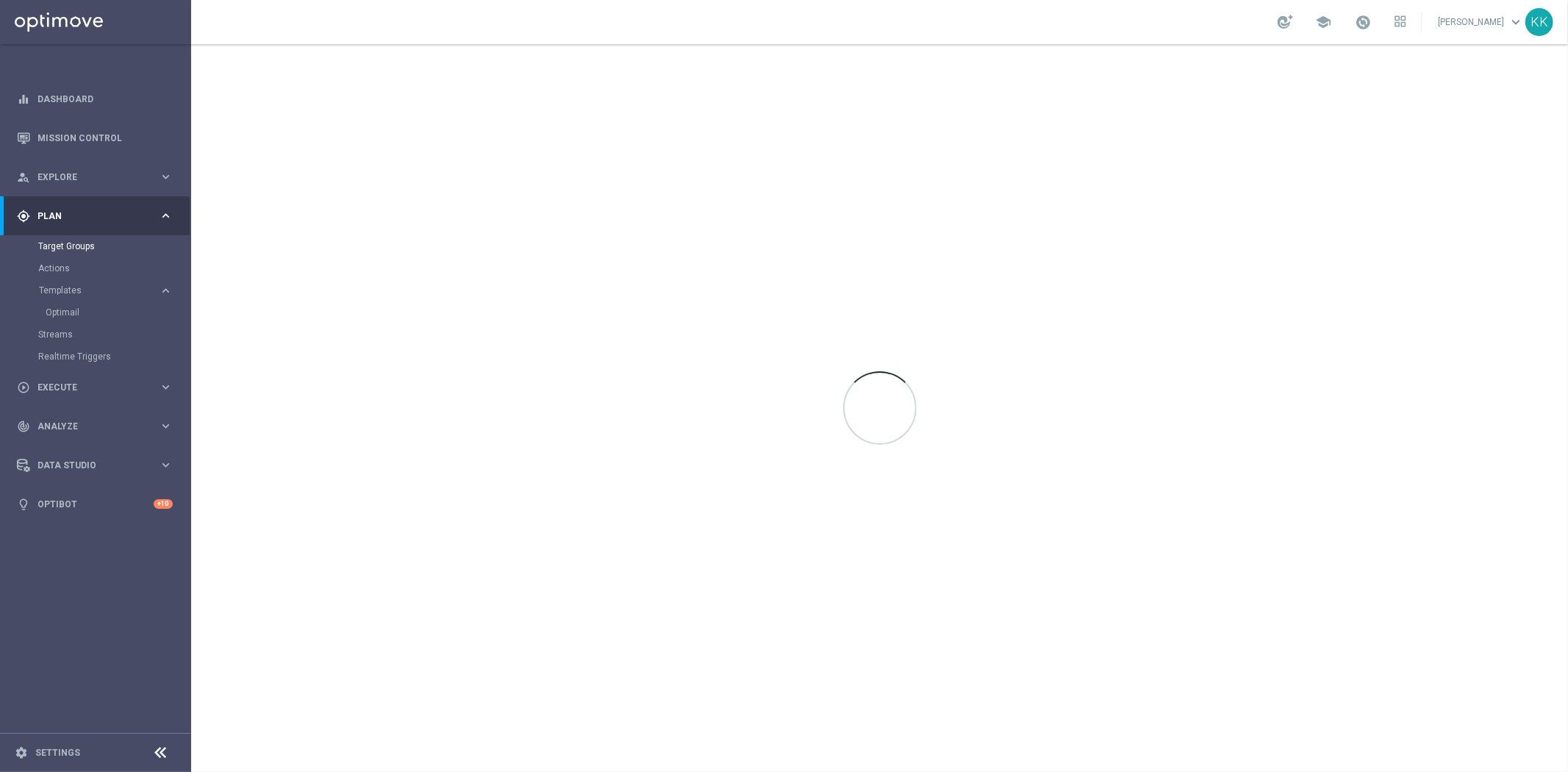
click at [79, 281] on accordion "Templates keyboard_arrow_right Optimail" at bounding box center [114, 302] width 151 height 44
click at [79, 290] on span "Templates" at bounding box center [92, 290] width 105 height 9
